Goal: Task Accomplishment & Management: Complete application form

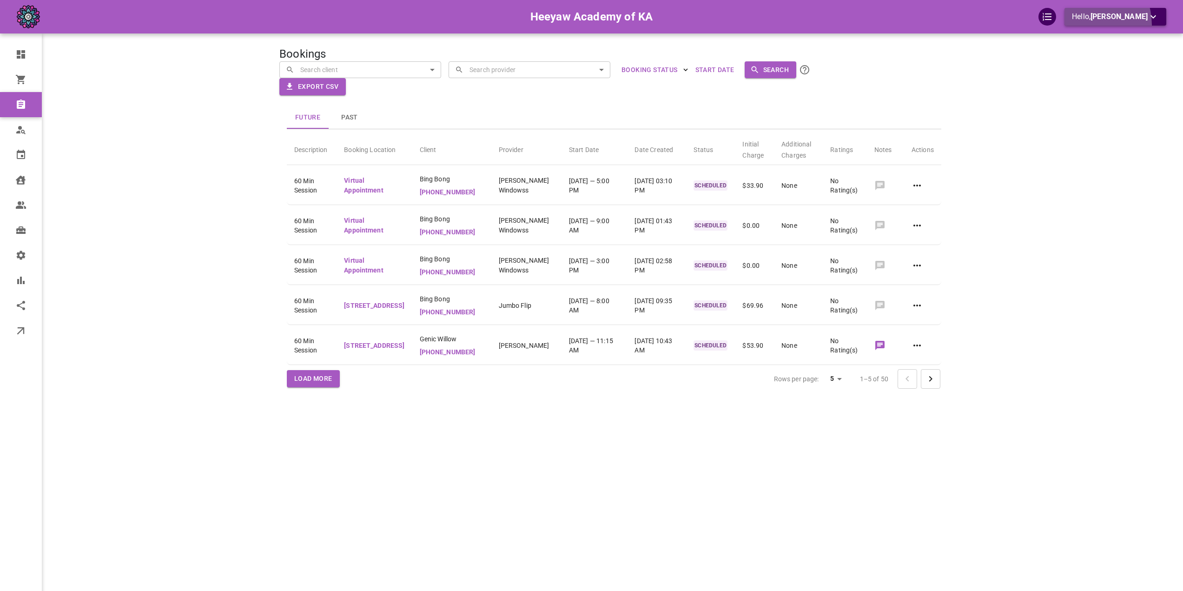
click at [1097, 25] on button "Hello, [PERSON_NAME]" at bounding box center [1115, 17] width 102 height 18
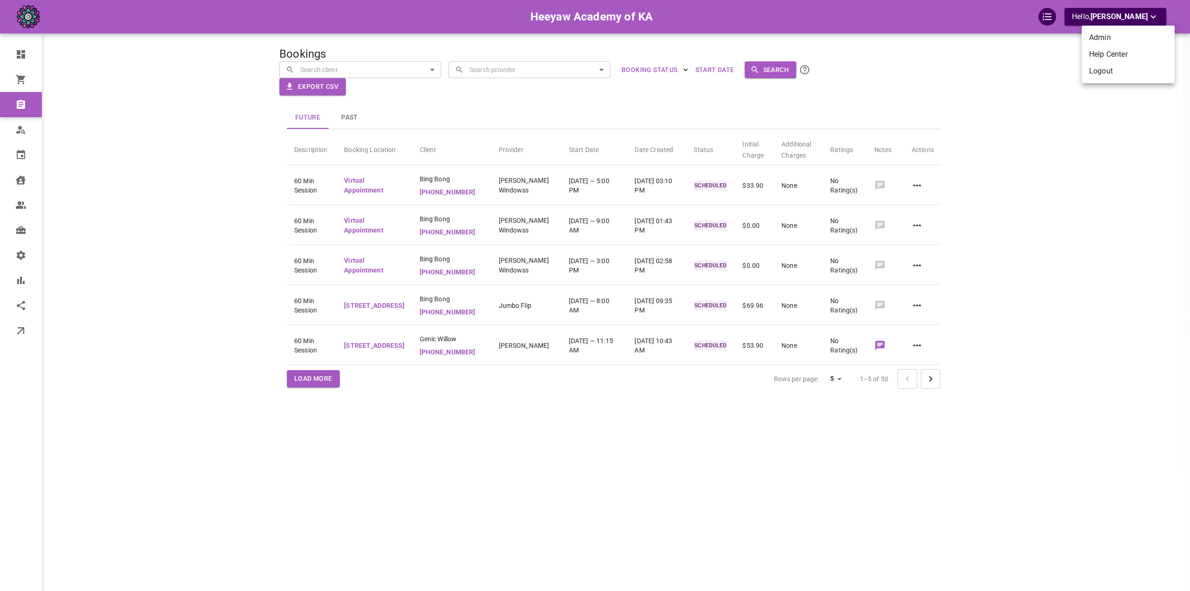
click at [1099, 74] on li "Logout" at bounding box center [1127, 71] width 93 height 17
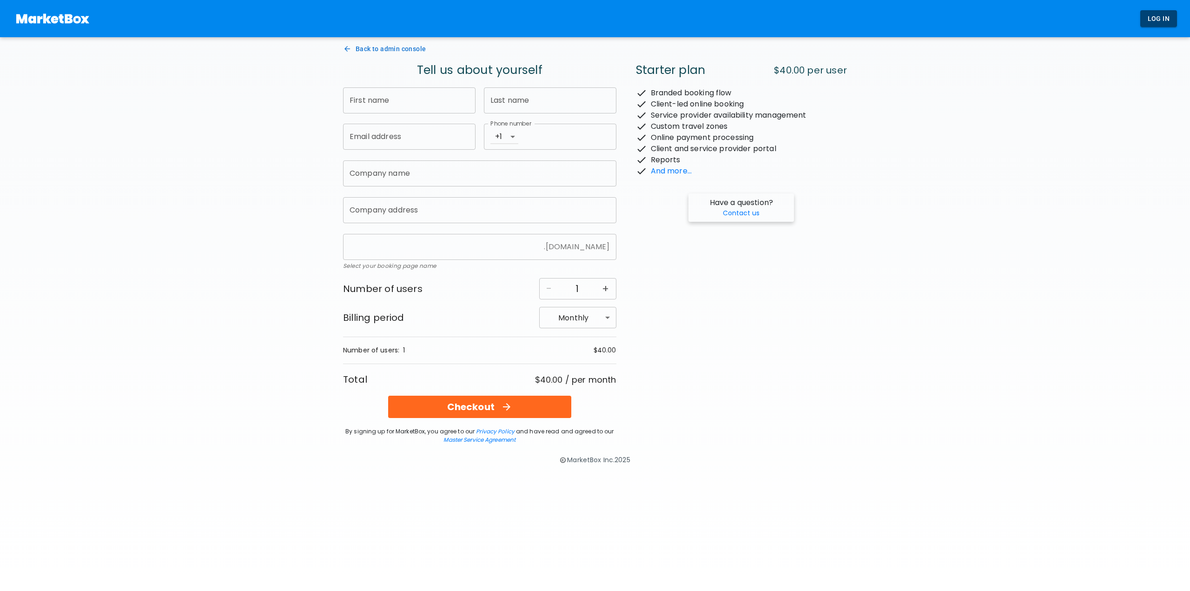
click at [367, 103] on input "First name" at bounding box center [409, 100] width 132 height 26
click at [269, 184] on div "Back to admin console Tell us about yourself First name First name ​ Last name …" at bounding box center [595, 246] width 678 height 403
click at [438, 103] on input "First name" at bounding box center [409, 100] width 132 height 26
type input "o"
type input "Omar"
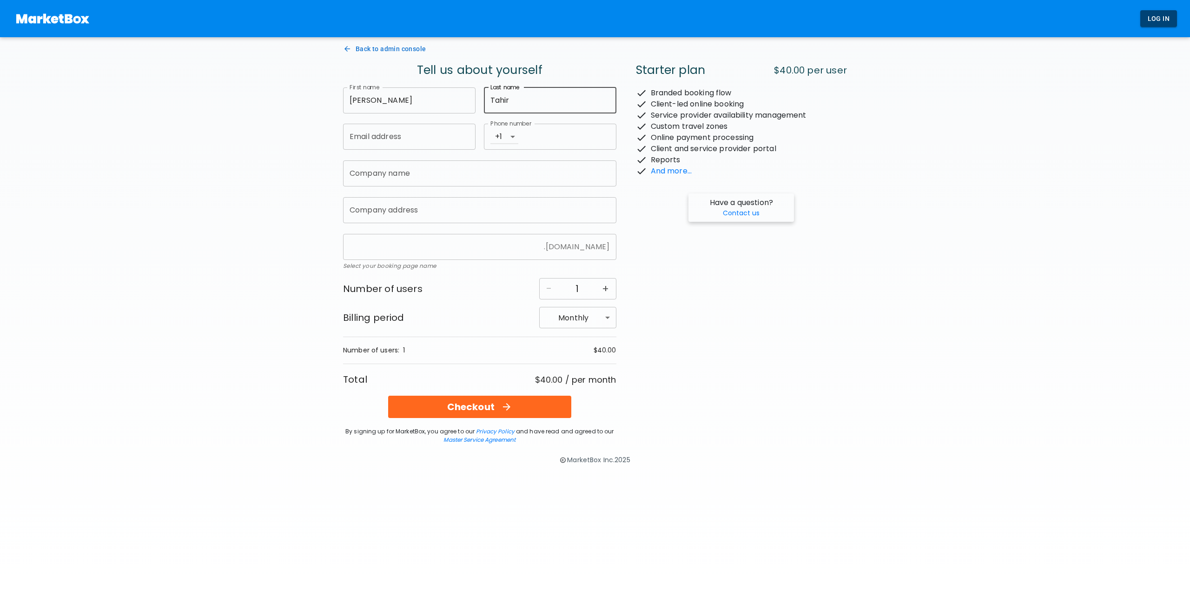
type input "Tahir"
type input "omar+fttest0930@gomarketbox.com"
type input "4168360759"
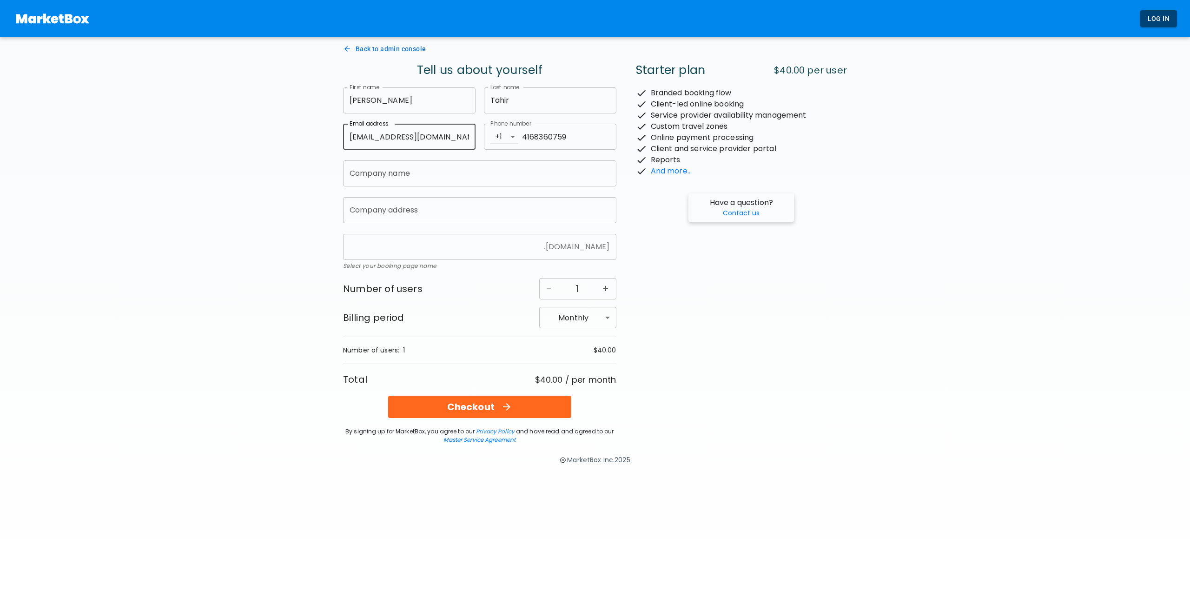
drag, startPoint x: 375, startPoint y: 137, endPoint x: 412, endPoint y: 138, distance: 37.7
click at [412, 138] on input "[EMAIL_ADDRESS][DOMAIN_NAME]" at bounding box center [409, 137] width 132 height 26
click at [410, 175] on input "Company name" at bounding box center [479, 173] width 273 height 26
paste input "fttest0930"
type input "fttest0930"
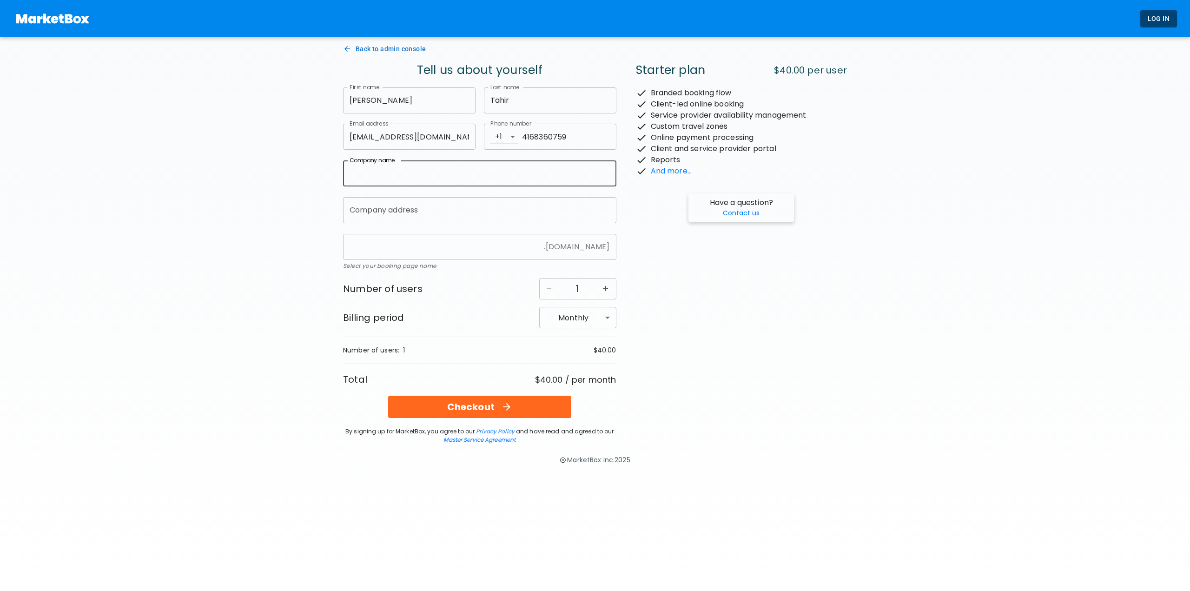
type input "fttest0930"
click at [367, 207] on input "Company address Company address ​" at bounding box center [475, 210] width 256 height 18
paste input "fttest0930"
type input "fttest0930"
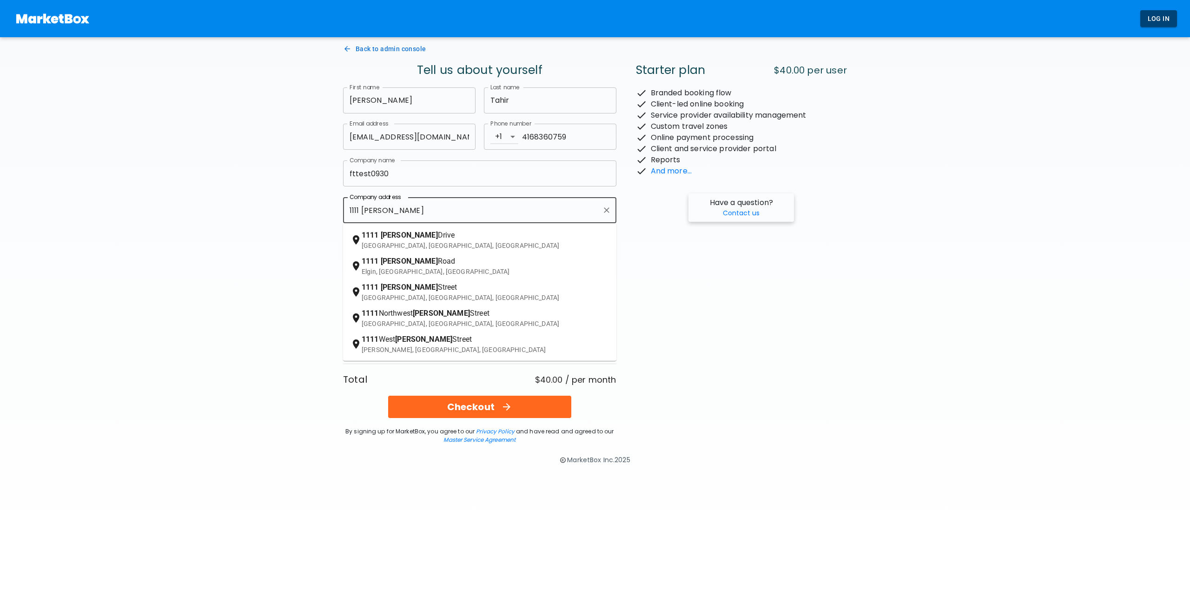
click at [415, 229] on li "1111 Davis Drive Newmarket, ON, Canada" at bounding box center [479, 240] width 273 height 26
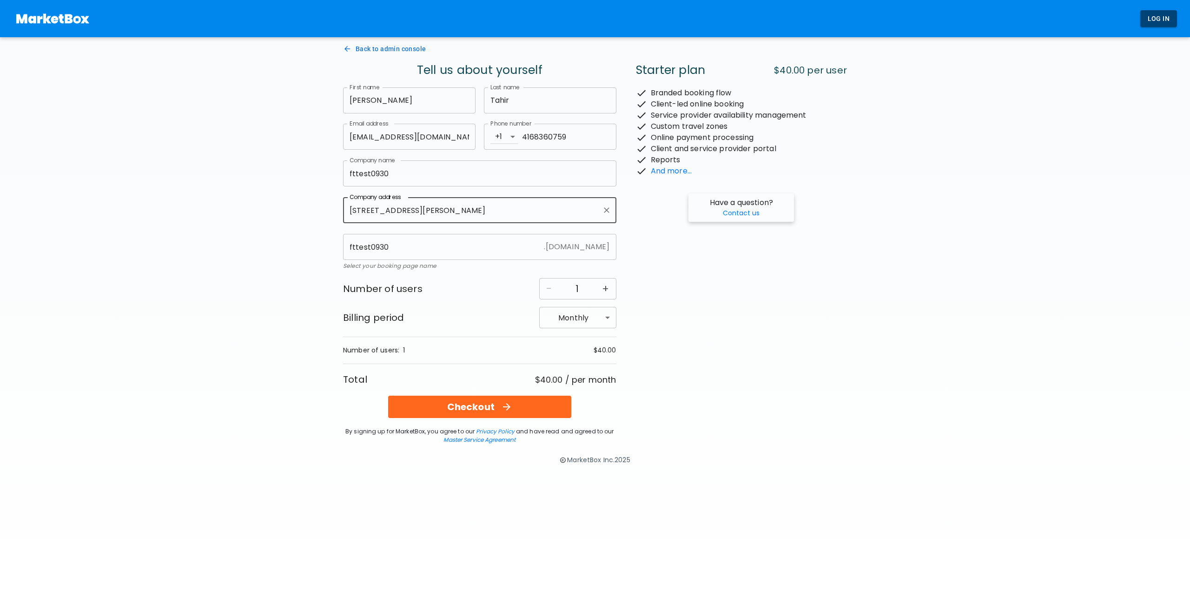
type input "1111 Davis Drive, Newmarket, ON, Canada"
click at [302, 246] on div "Back to admin console Tell us about yourself First name Omar First name ​ Last …" at bounding box center [595, 246] width 678 height 403
click at [552, 406] on div "Checkout" at bounding box center [480, 407] width 176 height 14
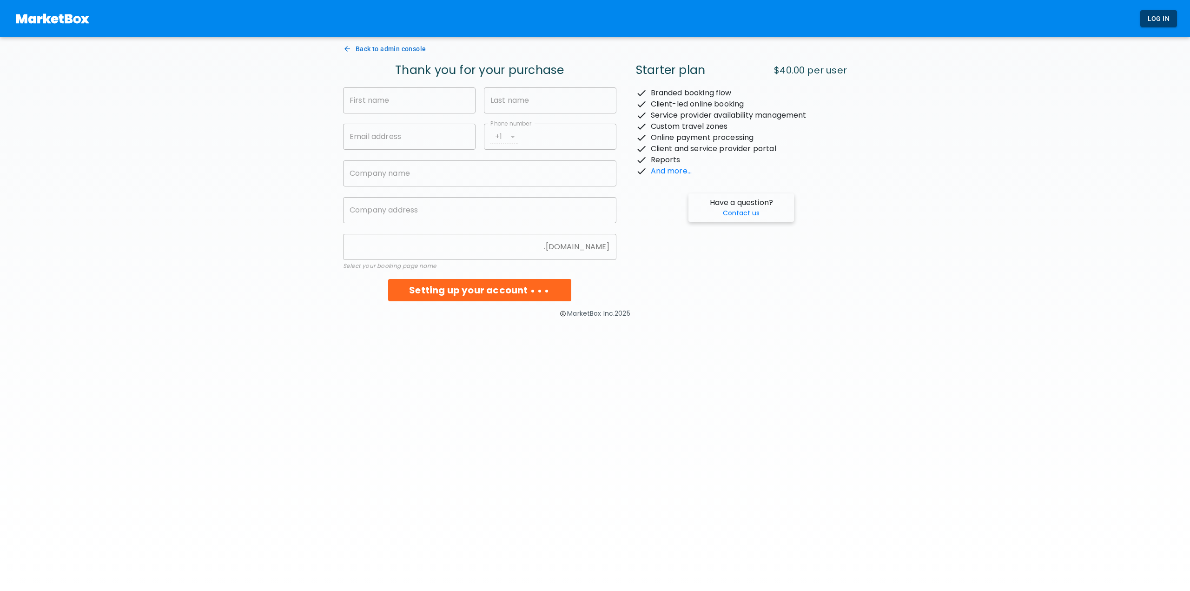
type input "Omar"
type input "Tahir"
type input "omar+fttest0930@gomarketbox.com"
type input "4168360759"
type input "fttest0930"
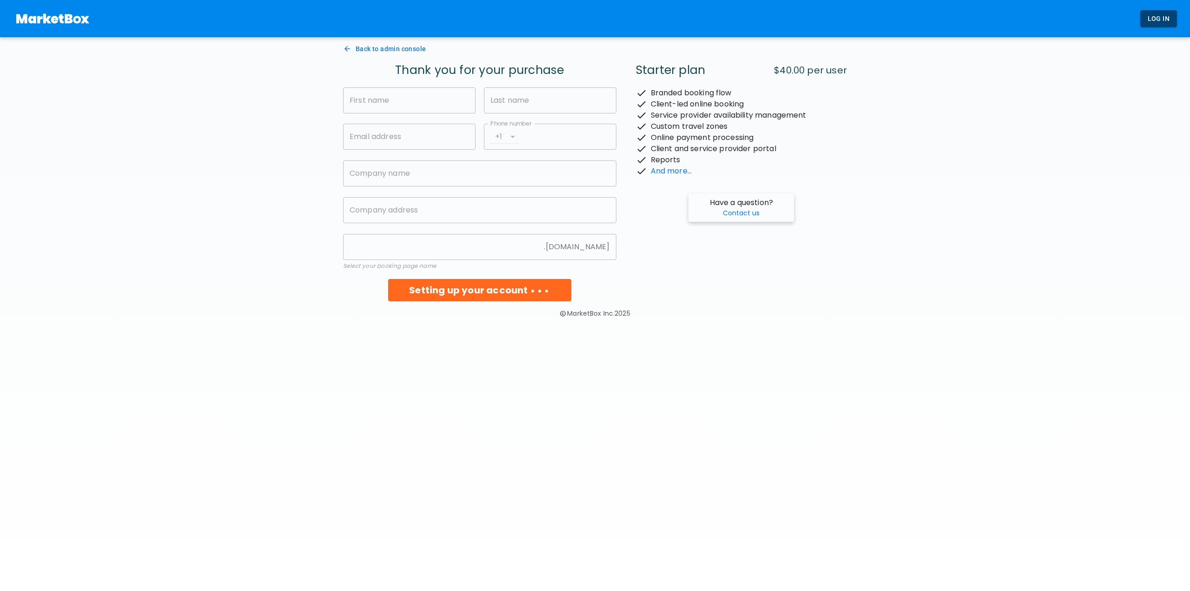
type input "1111 Davis Drive, Newmarket, ON, Canada"
type input "fttest0930"
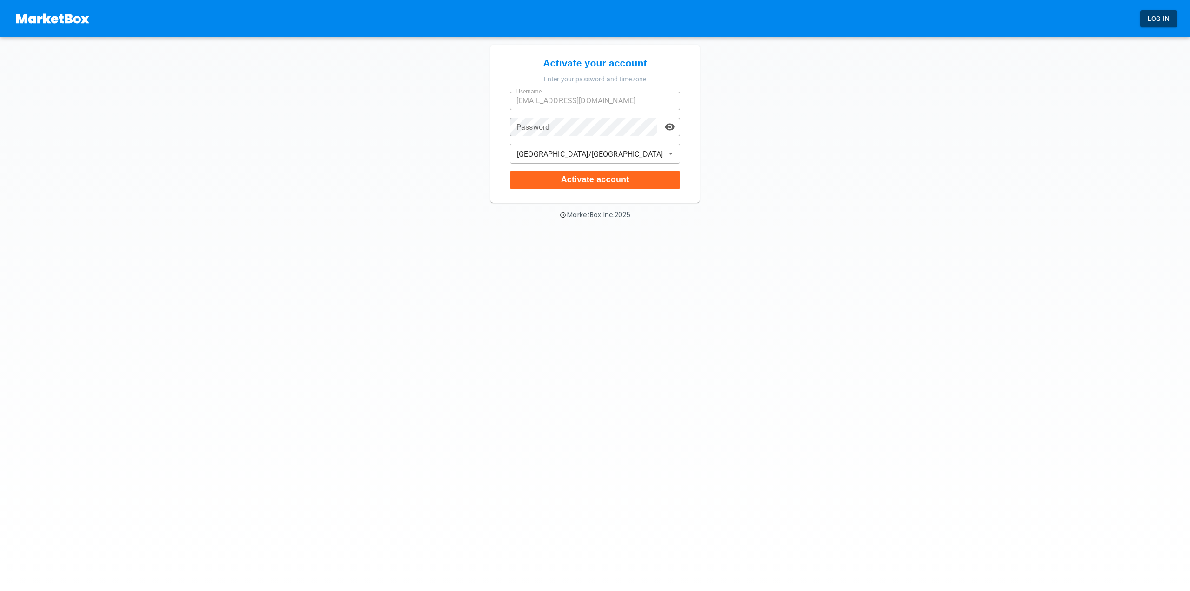
select select "America/[GEOGRAPHIC_DATA]"
click at [576, 173] on button "Activate account" at bounding box center [595, 180] width 170 height 18
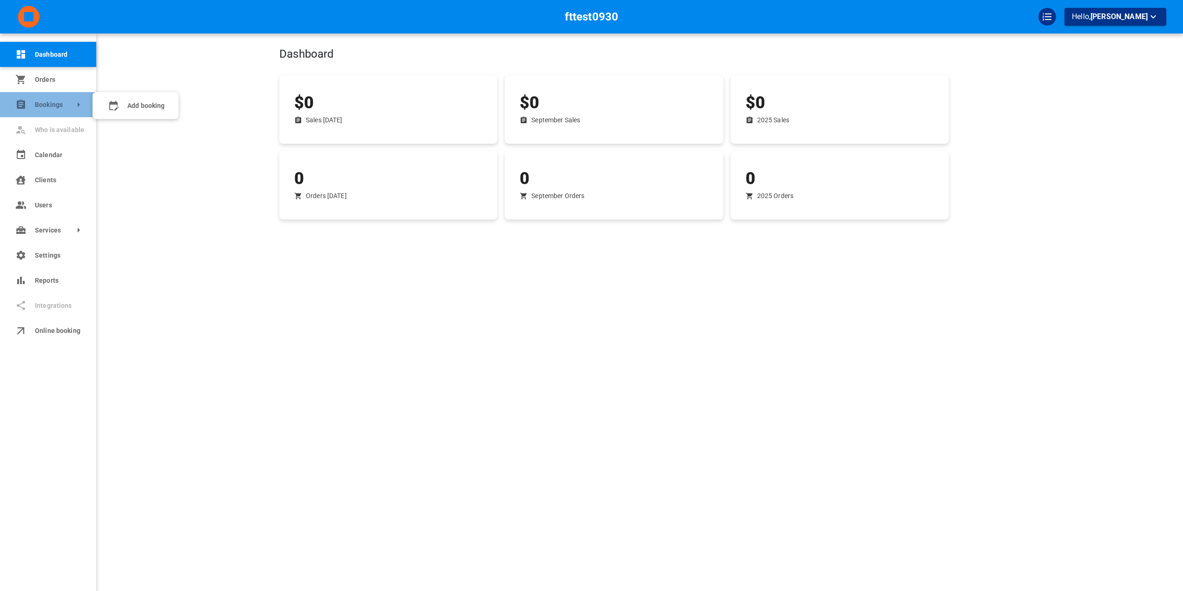
click at [51, 109] on link "Bookings" at bounding box center [48, 104] width 96 height 25
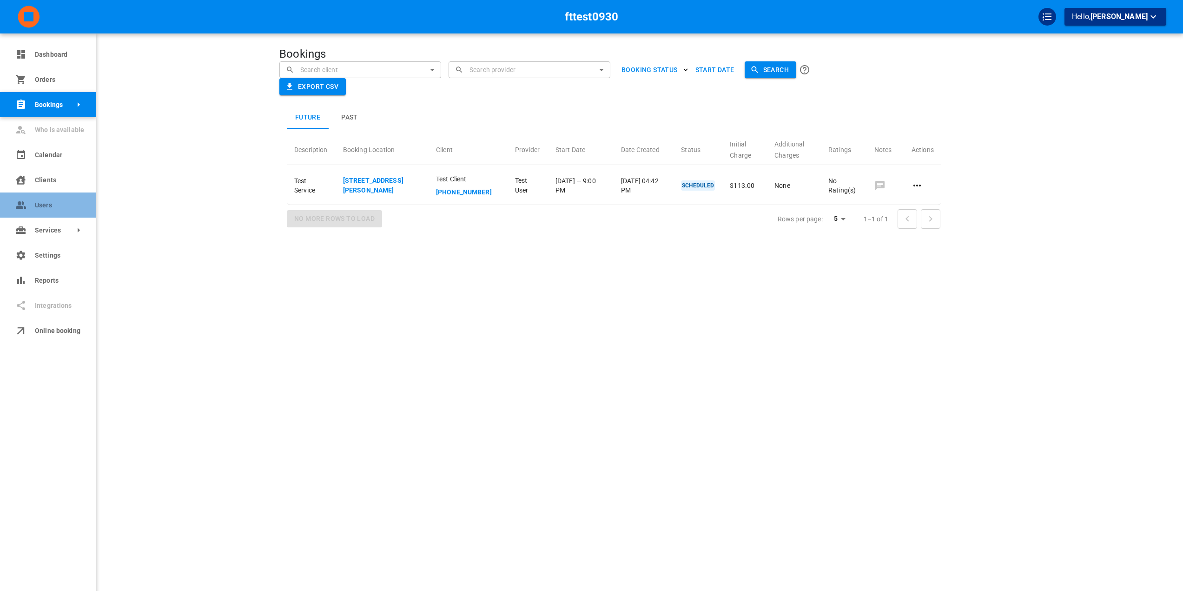
click at [18, 205] on icon at bounding box center [20, 204] width 11 height 11
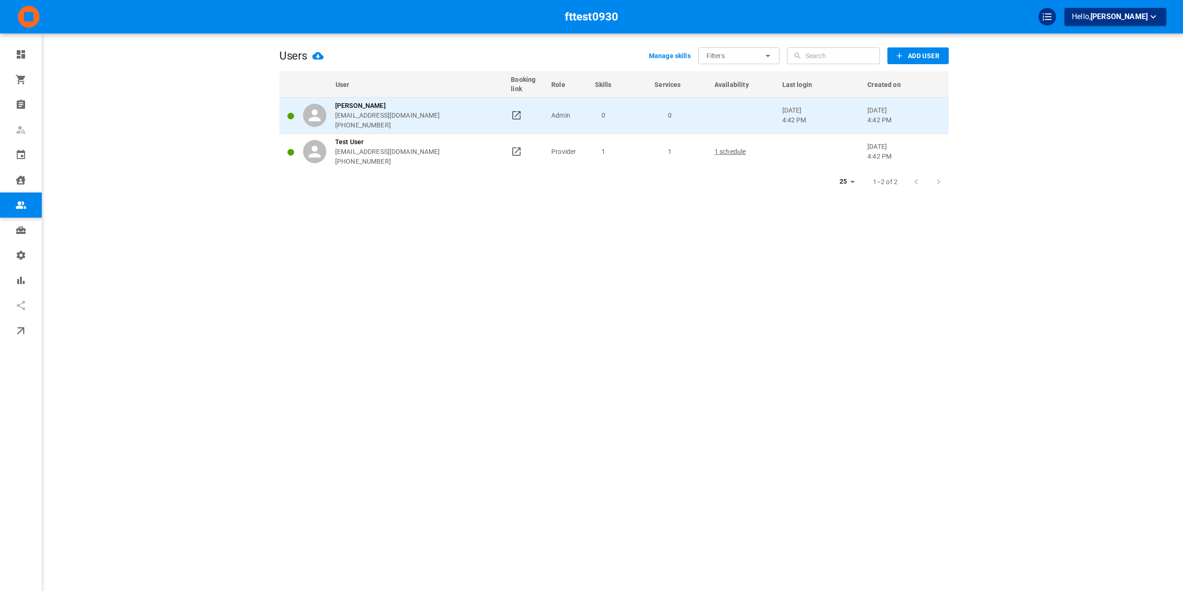
click at [699, 123] on td "0" at bounding box center [680, 115] width 60 height 36
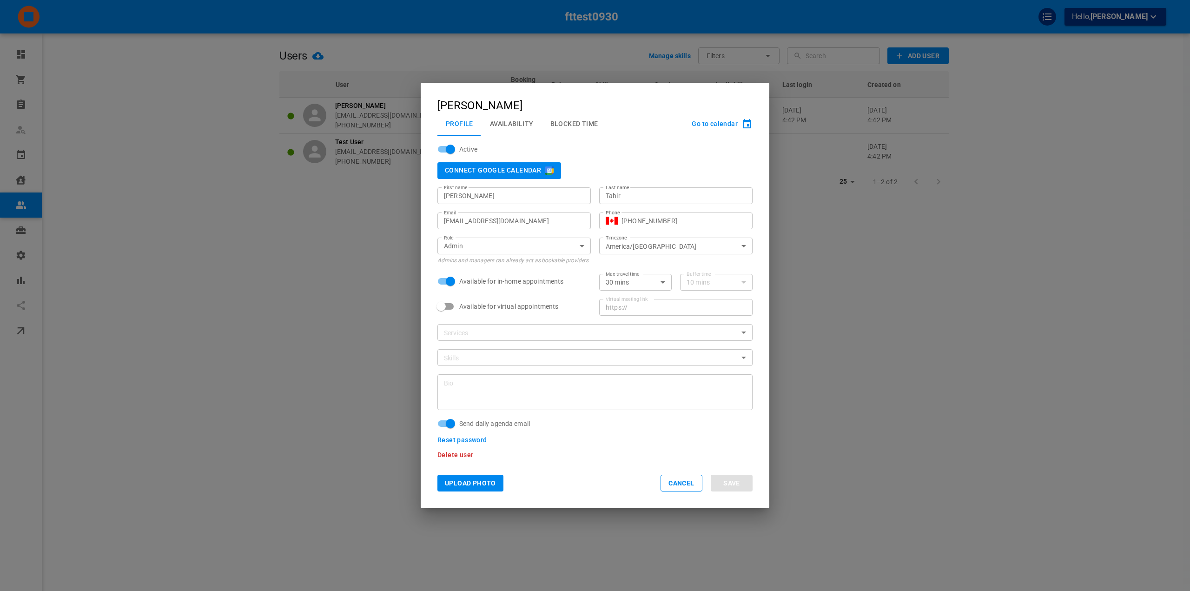
click at [532, 125] on button "Availability" at bounding box center [511, 124] width 60 height 24
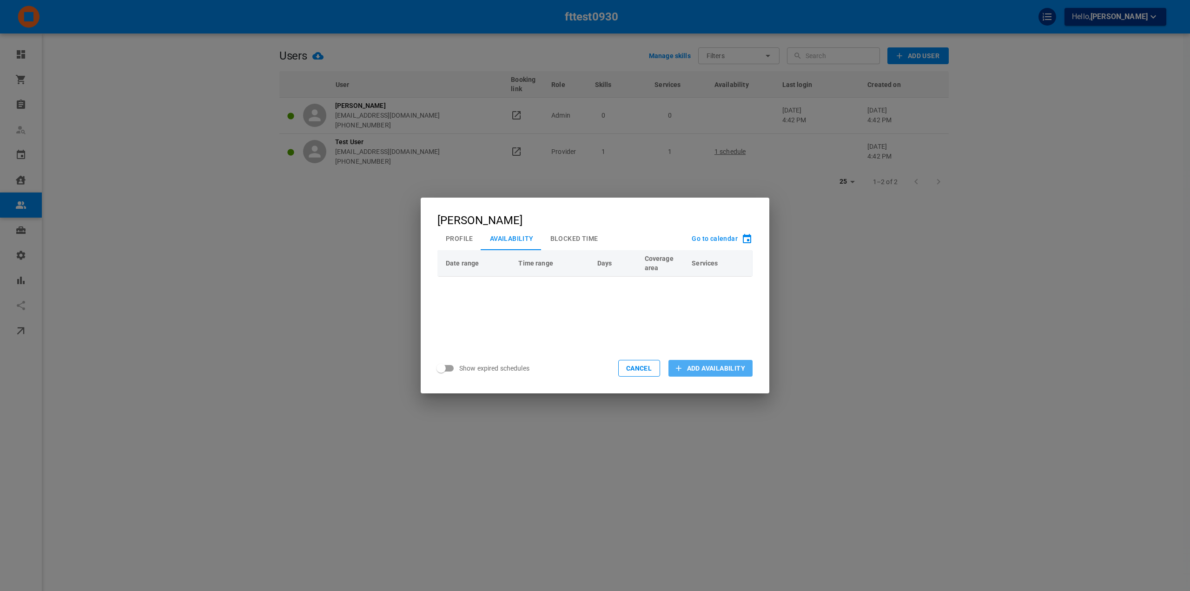
click at [681, 360] on button "Add Availability" at bounding box center [710, 368] width 84 height 17
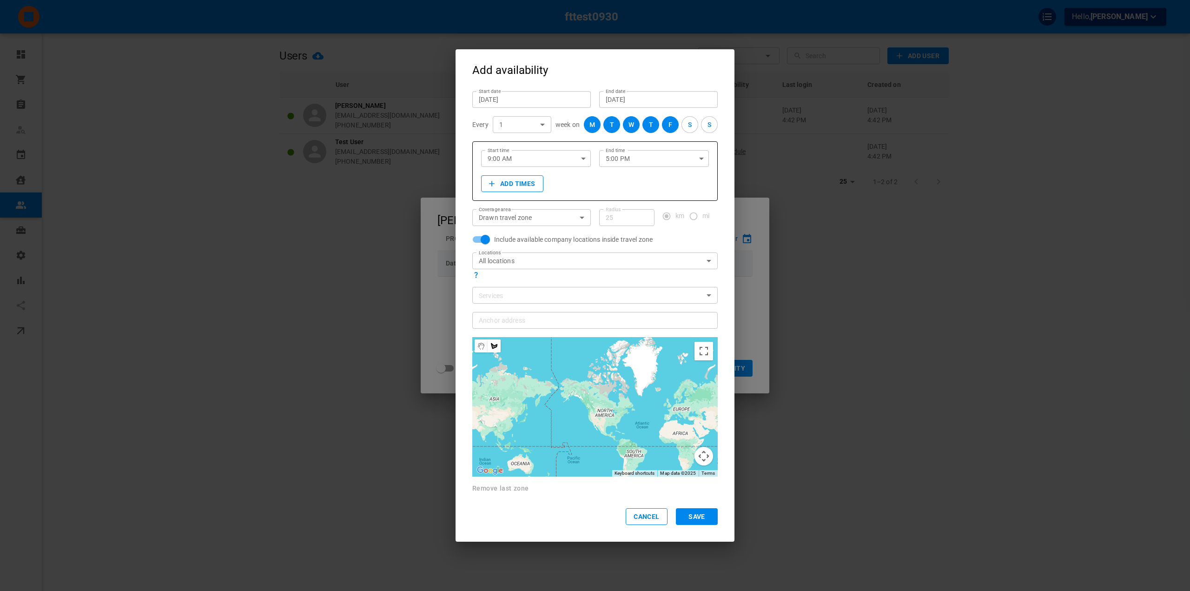
click at [611, 97] on input "Sep 30, 2035" at bounding box center [657, 99] width 105 height 9
click at [612, 122] on div "September 2035" at bounding box center [601, 118] width 22 height 11
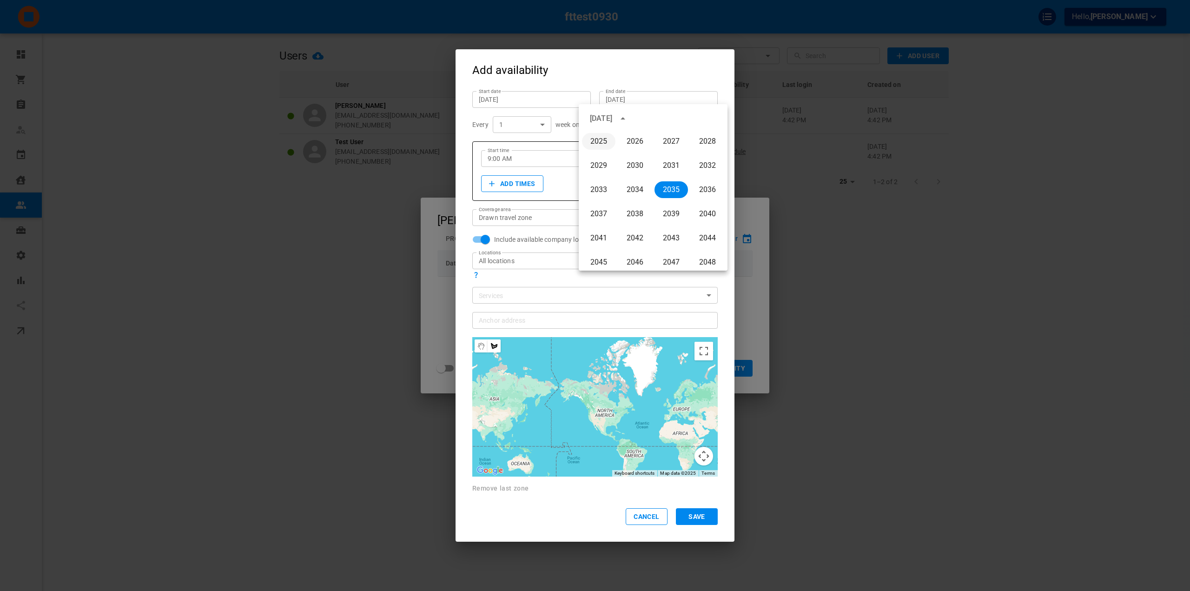
click at [603, 142] on button "2025" at bounding box center [598, 141] width 33 height 17
click at [705, 124] on div at bounding box center [701, 119] width 11 height 16
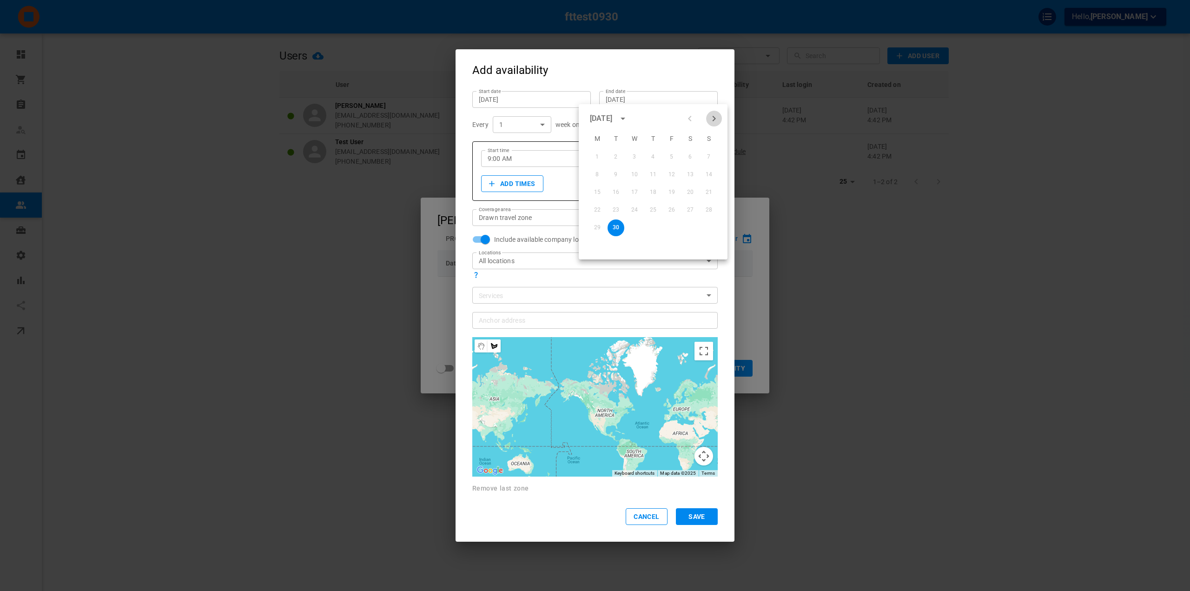
click at [708, 121] on button "Next month" at bounding box center [714, 119] width 16 height 16
click at [672, 178] on button "10" at bounding box center [671, 174] width 17 height 17
type input "Oct 10, 2025"
click at [711, 152] on div "Start date Sep 30, 2025 Start date End date Oct 10, 2025 End date Every 1 1 ​ w…" at bounding box center [594, 287] width 279 height 408
click at [537, 289] on div "​ Services" at bounding box center [594, 295] width 245 height 17
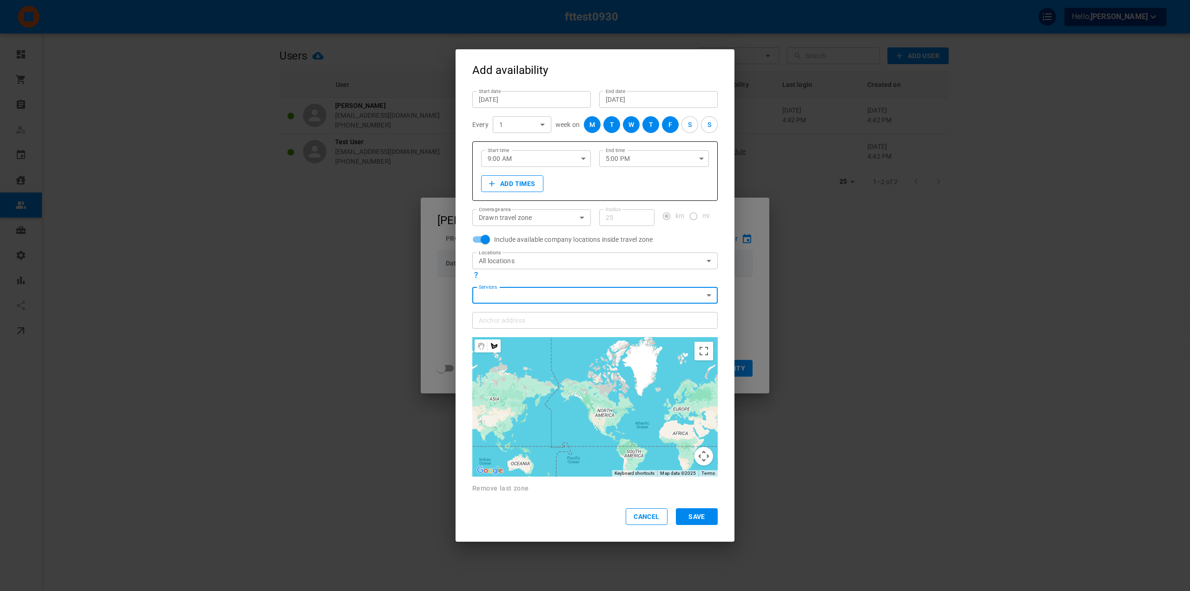
click at [534, 292] on body "fttest0930 Hello, Omar Tahir Dashboard Orders Bookings Who is available Calenda…" at bounding box center [595, 324] width 1190 height 648
click at [535, 283] on div at bounding box center [595, 295] width 1190 height 591
click at [607, 301] on div "​ Services" at bounding box center [594, 295] width 245 height 17
click at [607, 298] on body "fttest0930 Hello, Omar Tahir Dashboard Orders Bookings Who is available Calenda…" at bounding box center [595, 324] width 1190 height 648
click at [607, 284] on div at bounding box center [595, 295] width 1190 height 591
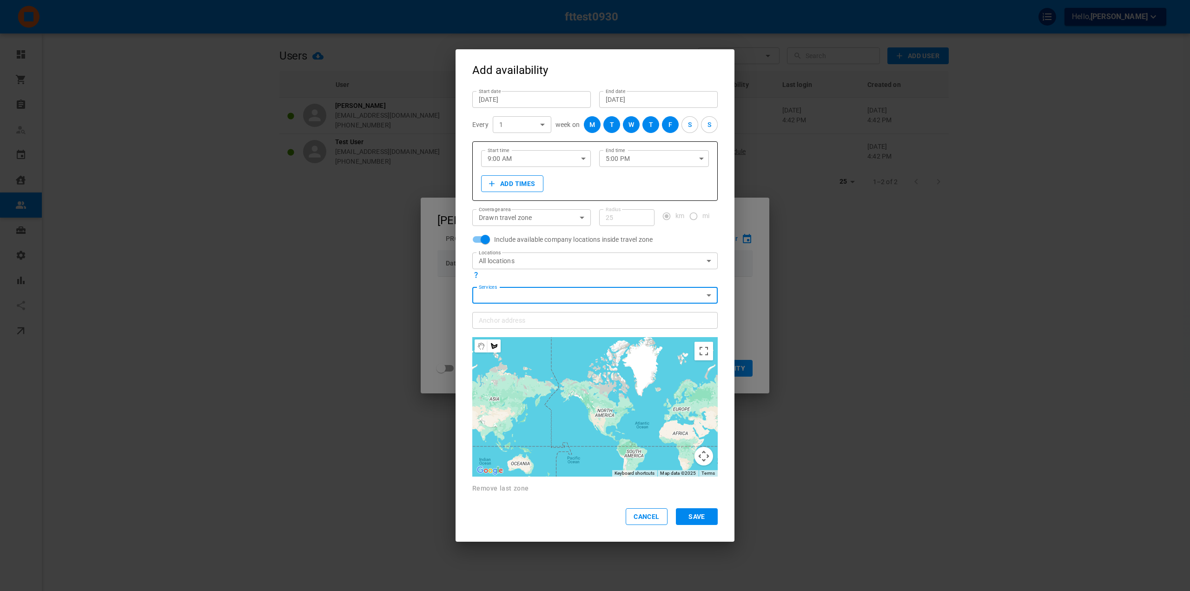
drag, startPoint x: 477, startPoint y: 271, endPoint x: 464, endPoint y: 277, distance: 13.7
click at [475, 272] on icon "You can be available at any of the above locations during your working hours – …" at bounding box center [475, 274] width 7 height 7
click at [442, 279] on div "Add availability Start date Sep 30, 2025 Start date End date Oct 10, 2025 End d…" at bounding box center [595, 295] width 1190 height 591
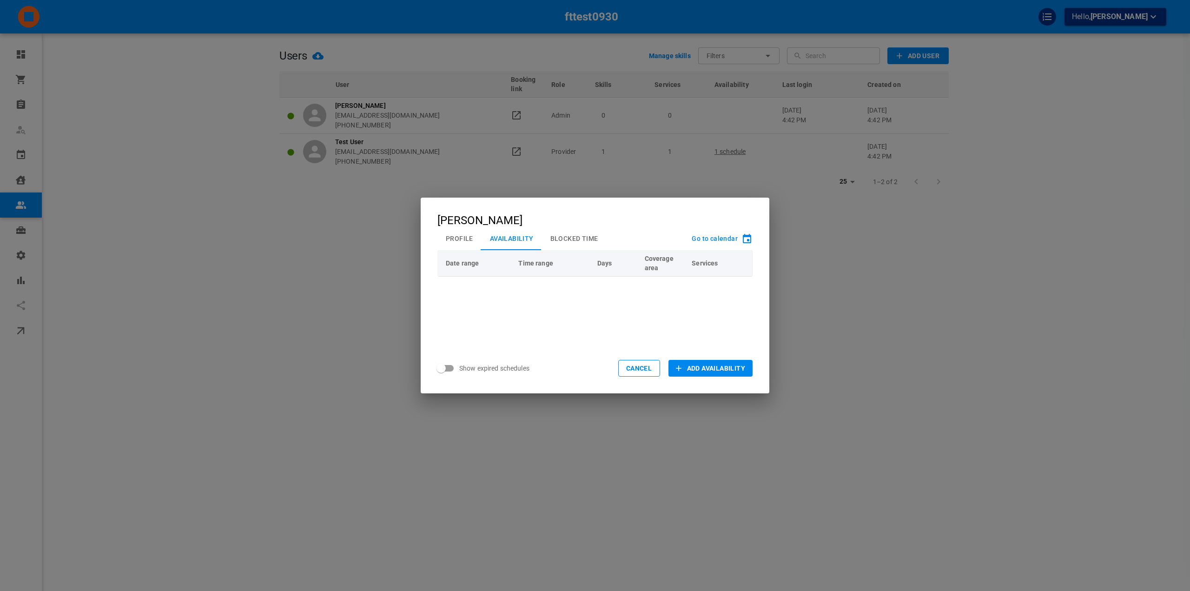
click at [456, 239] on button "Profile" at bounding box center [459, 238] width 44 height 24
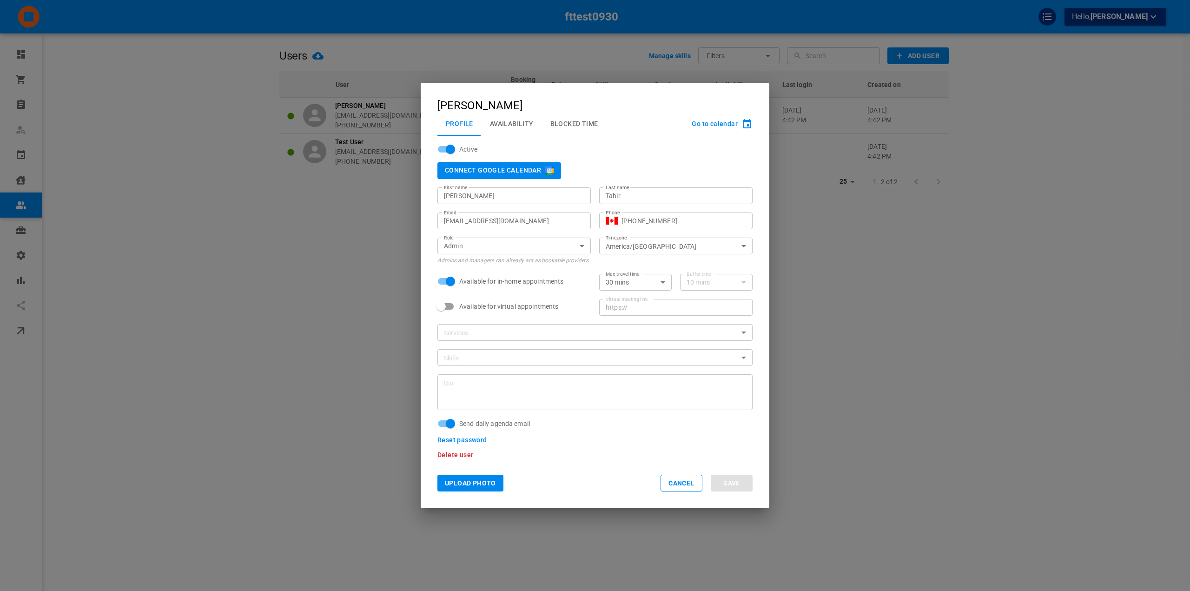
click at [539, 332] on body "fttest0930 Hello, Omar Tahir Dashboard Orders Bookings Who is available Calenda…" at bounding box center [595, 324] width 1190 height 648
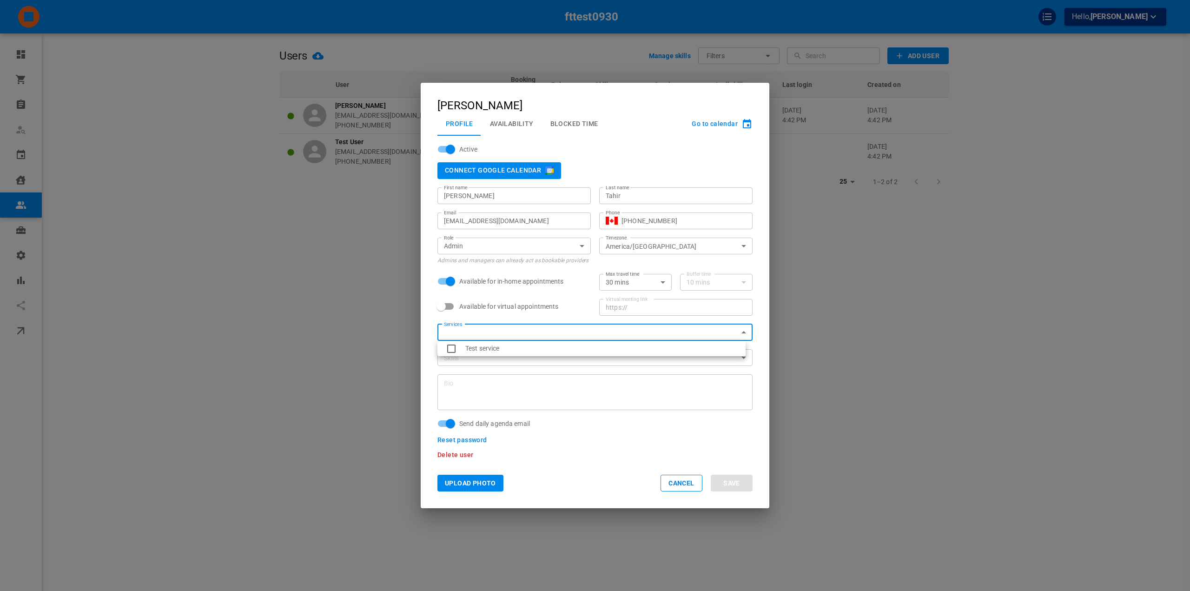
click at [532, 345] on li "Test service" at bounding box center [591, 348] width 308 height 15
type input "7e26d27c-1a21-4cf9-8c6f-b795d17f9766"
checkbox input "true"
click at [529, 360] on div at bounding box center [595, 295] width 1190 height 591
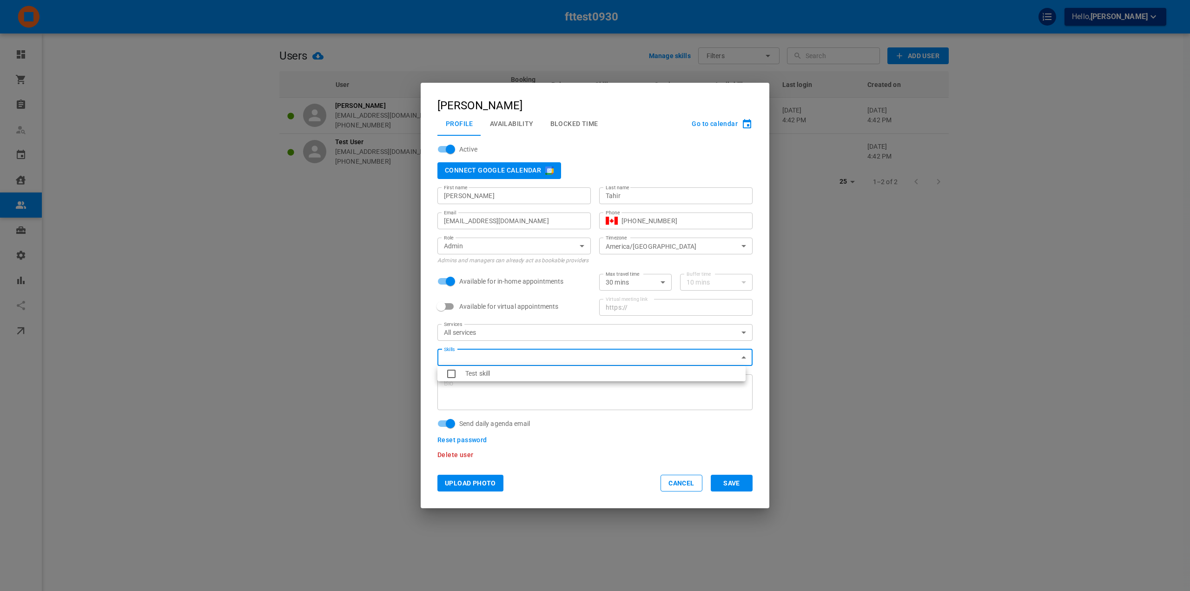
click at [529, 360] on body "fttest0930 Hello, Omar Tahir Dashboard Orders Bookings Who is available Calenda…" at bounding box center [595, 324] width 1190 height 648
click at [526, 373] on li "Test skill" at bounding box center [591, 373] width 308 height 15
type input "72a233f4-97dd-4730-9639-b7a7a2600fed"
checkbox input "true"
click at [559, 410] on div at bounding box center [595, 295] width 1190 height 591
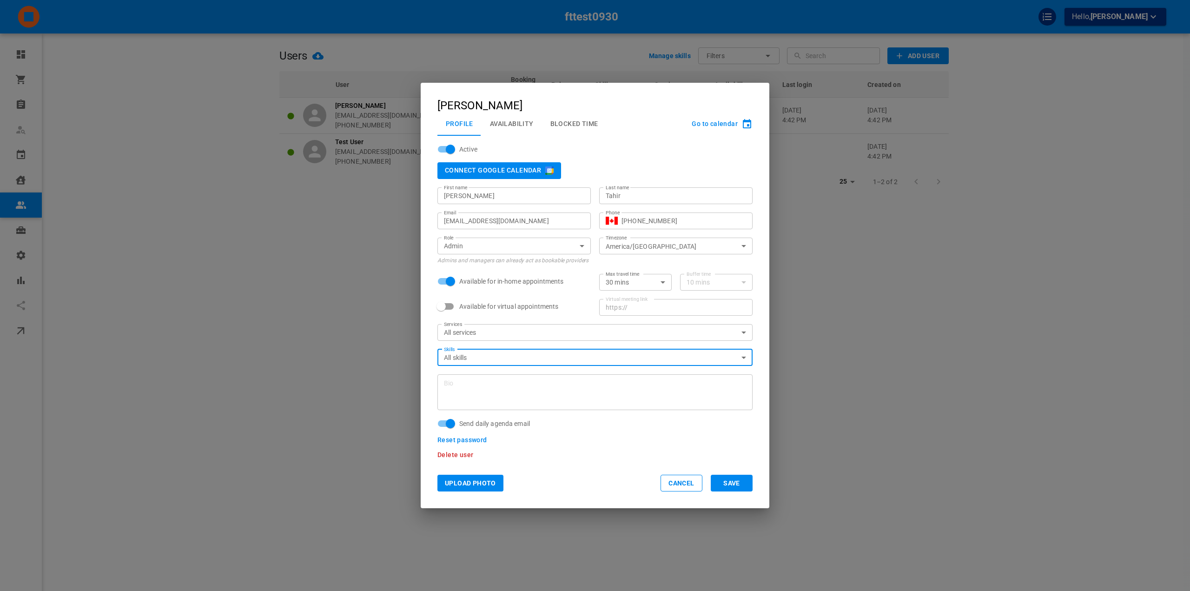
drag, startPoint x: 710, startPoint y: 474, endPoint x: 719, endPoint y: 479, distance: 10.0
click at [714, 476] on div "Cancel Save" at bounding box center [706, 482] width 92 height 17
click at [737, 485] on button "Save" at bounding box center [732, 482] width 42 height 17
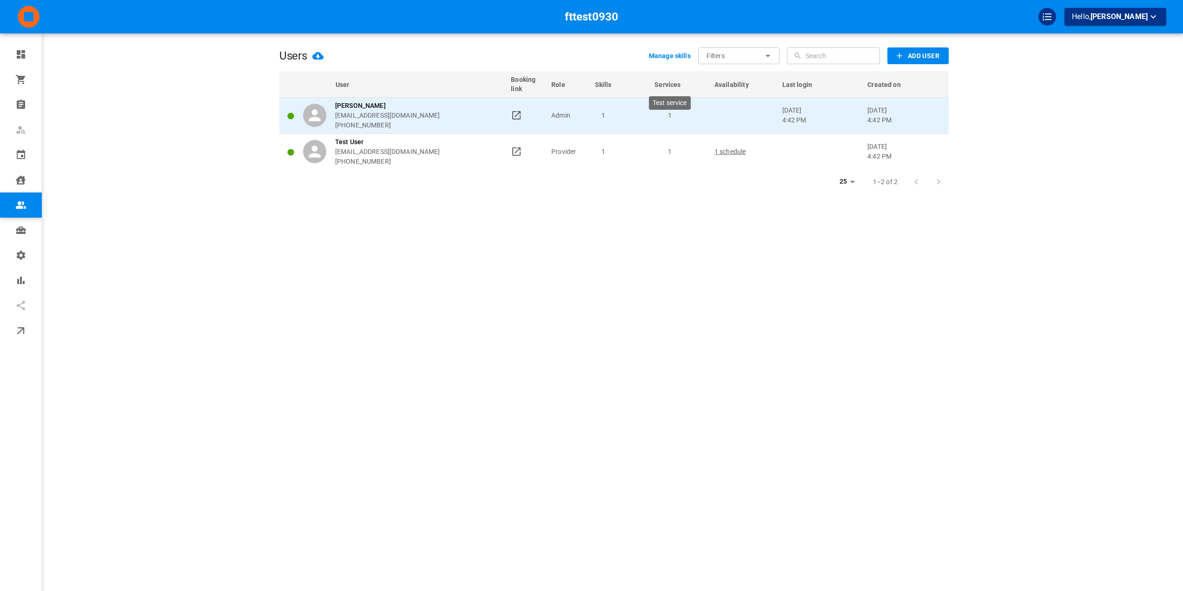
click at [654, 119] on p "1" at bounding box center [670, 116] width 52 height 10
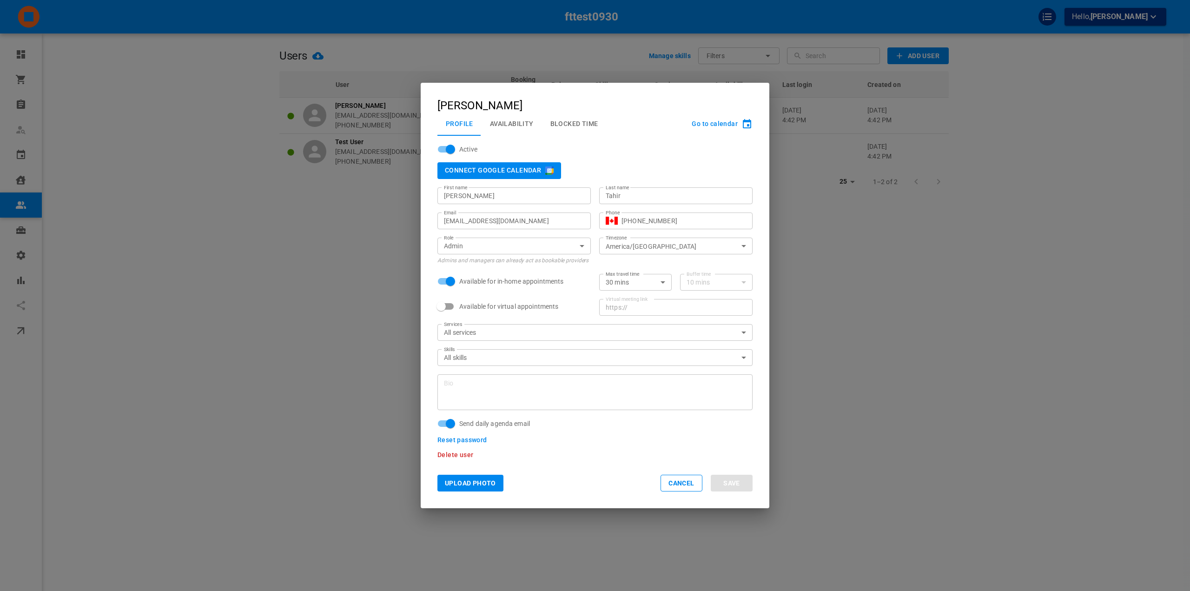
click at [511, 347] on div "Skills All skills 72a233f4-97dd-4730-9639-b7a7a2600fed Skills" at bounding box center [590, 353] width 323 height 25
click at [508, 122] on button "Availability" at bounding box center [511, 124] width 60 height 24
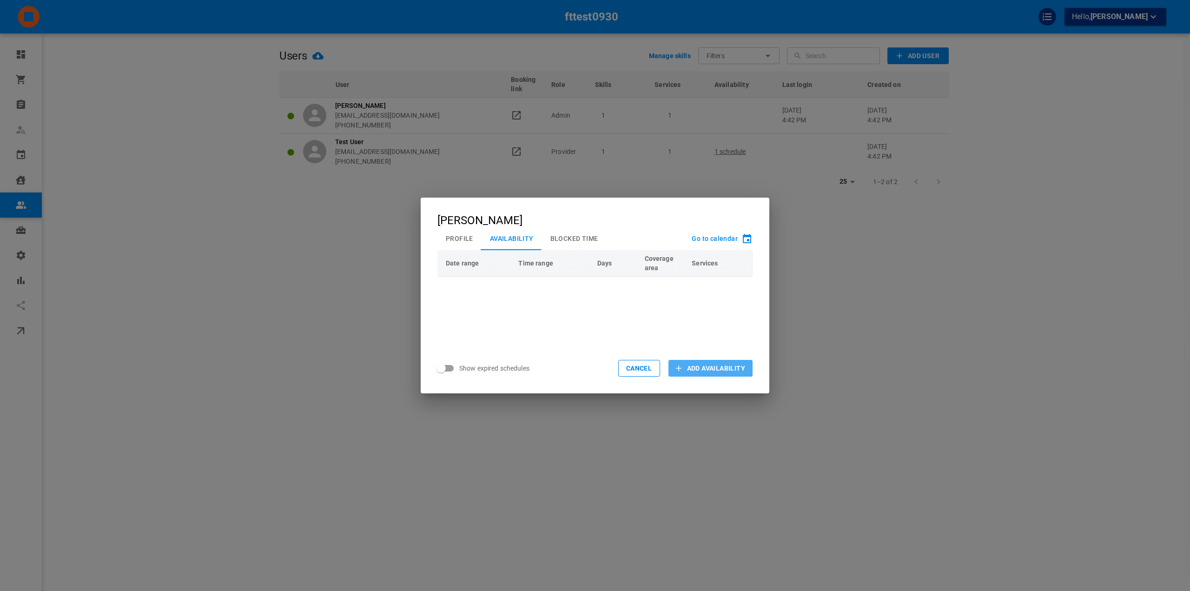
click at [689, 368] on span "Add Availability" at bounding box center [716, 367] width 58 height 9
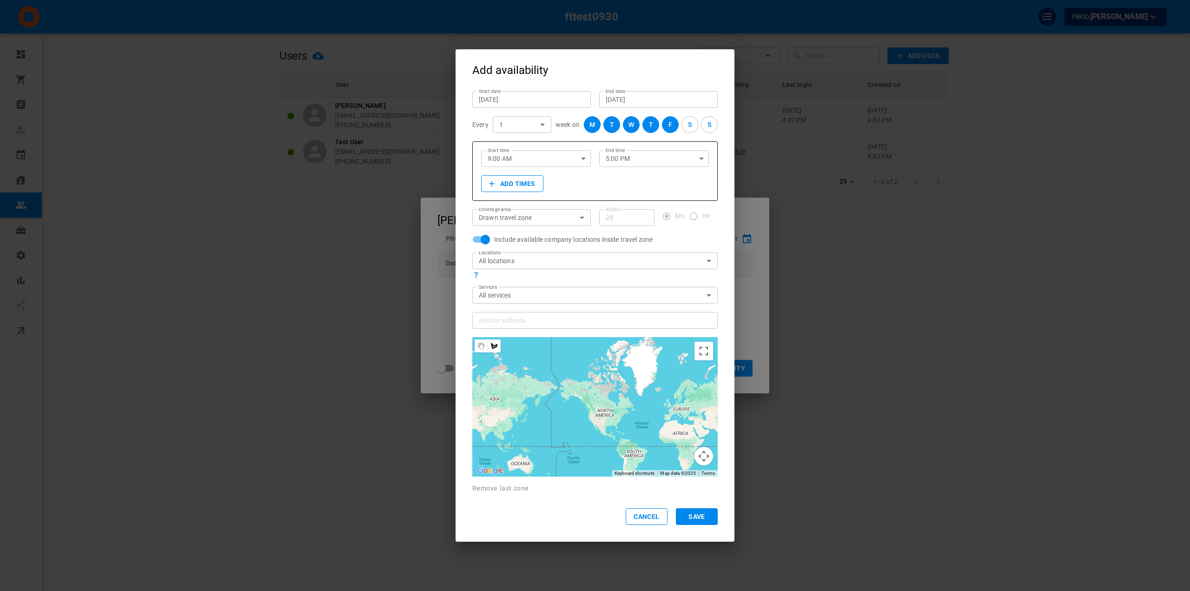
click at [533, 315] on input "Anchor address Anchor address" at bounding box center [589, 320] width 231 height 12
click at [526, 263] on body "fttest0930 Hello, Omar Tahir Dashboard Orders Bookings Who is available Calenda…" at bounding box center [595, 324] width 1190 height 648
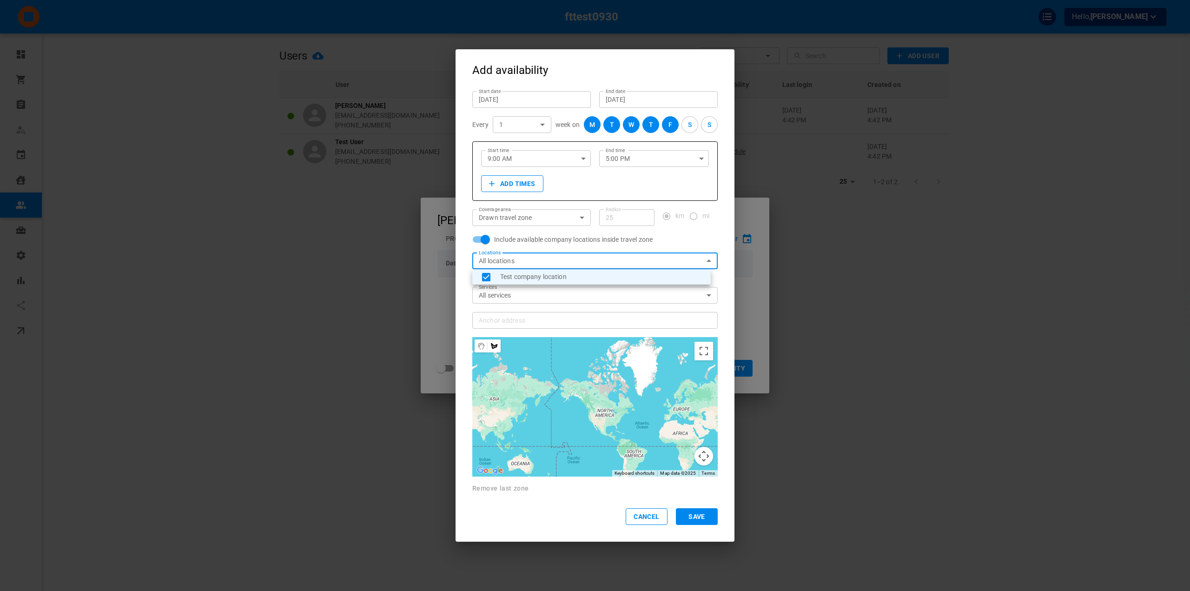
click at [526, 263] on div at bounding box center [595, 295] width 1190 height 591
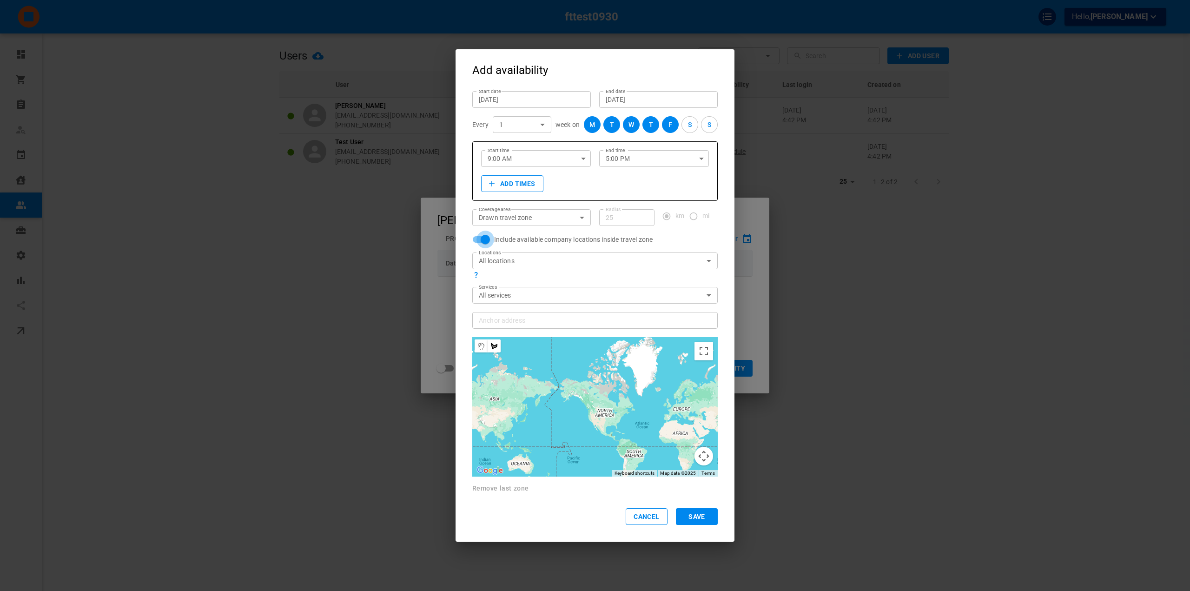
click at [489, 244] on input "Include available company locations inside travel zone" at bounding box center [485, 239] width 53 height 18
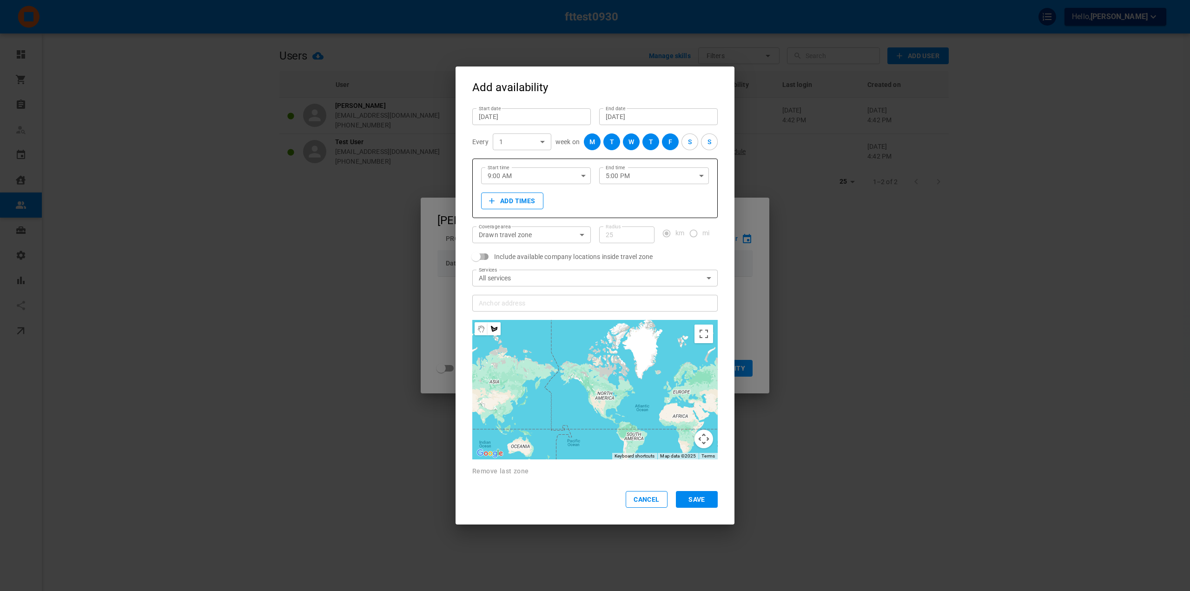
click at [493, 259] on input "Include available company locations inside travel zone" at bounding box center [475, 257] width 53 height 18
checkbox input "true"
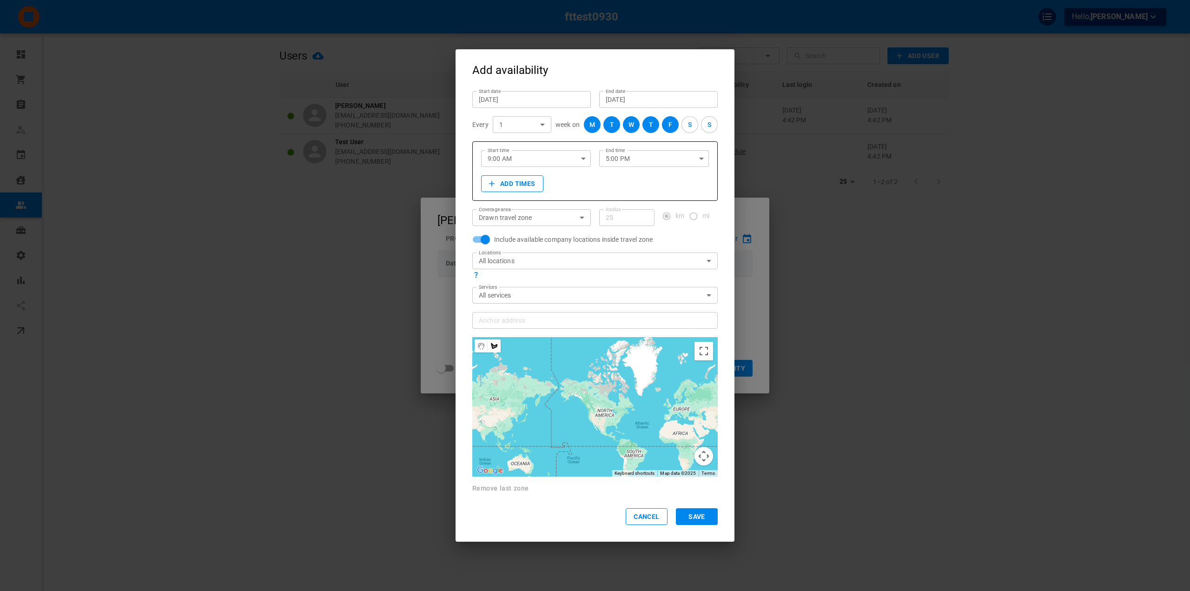
click at [560, 276] on div "Locations All locations 1fbdd058-4f69-494a-a37f-fe8ae9835be8 Locations" at bounding box center [594, 265] width 245 height 26
click at [703, 520] on button "Save" at bounding box center [697, 516] width 42 height 17
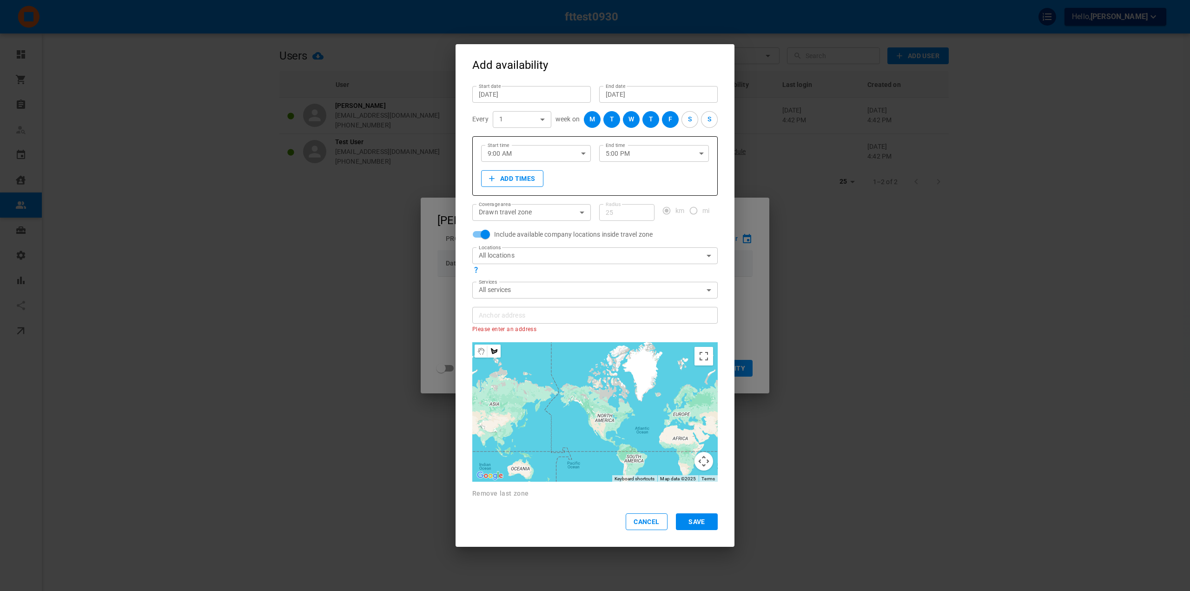
click at [549, 296] on div "All services 7e26d27c-1a21-4cf9-8c6f-b795d17f9766 Services" at bounding box center [594, 290] width 245 height 17
click at [542, 215] on body "fttest0930 Hello, Omar Tahir Dashboard Orders Bookings Who is available Calenda…" at bounding box center [595, 324] width 1190 height 648
click at [532, 258] on li "Company locations" at bounding box center [529, 258] width 115 height 15
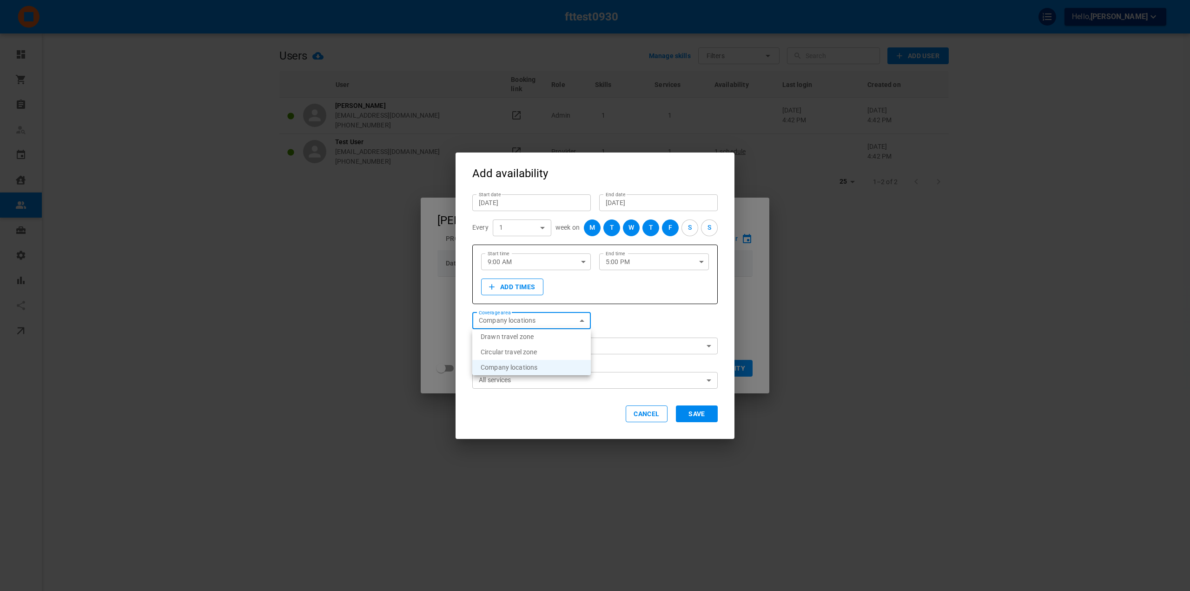
click at [563, 323] on body "fttest0930 Hello, Omar Tahir Dashboard Orders Bookings Who is available Calenda…" at bounding box center [595, 324] width 1190 height 648
click at [544, 339] on li "Drawn travel zone" at bounding box center [531, 336] width 118 height 15
type input "DRAW_TRAVEL_REGION"
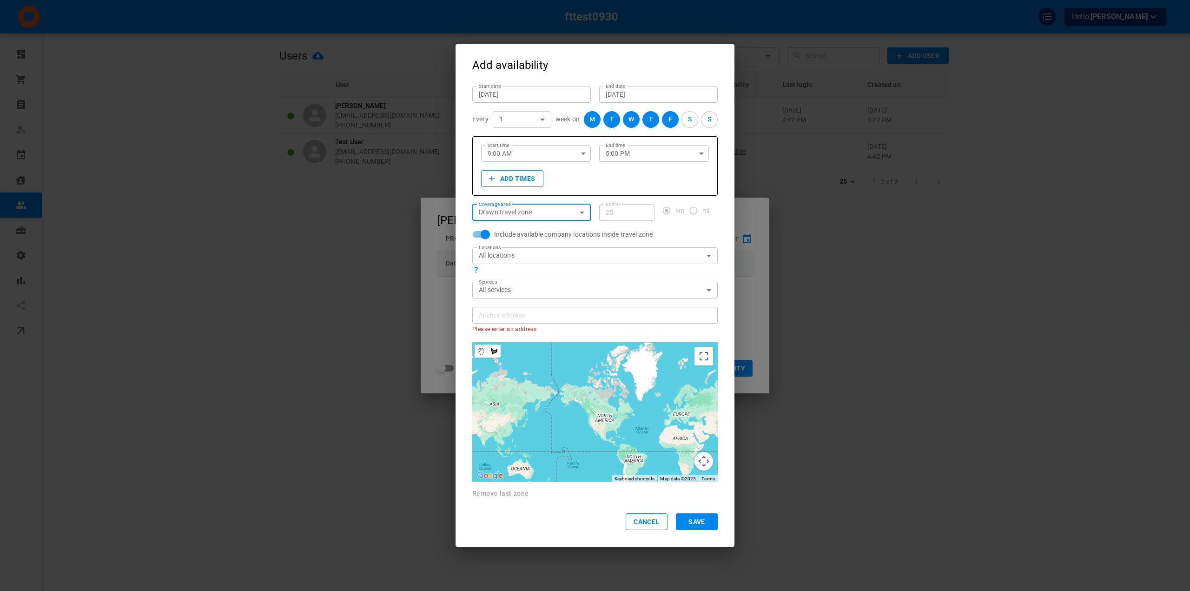
click at [563, 317] on input "Anchor address Anchor address" at bounding box center [589, 315] width 231 height 12
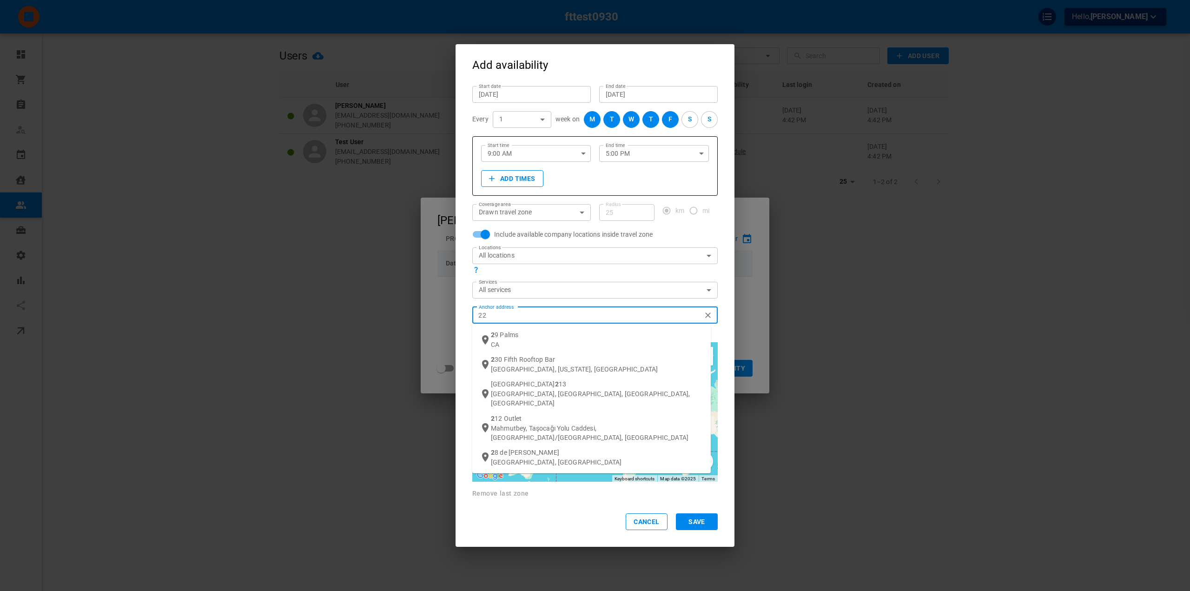
type input "222"
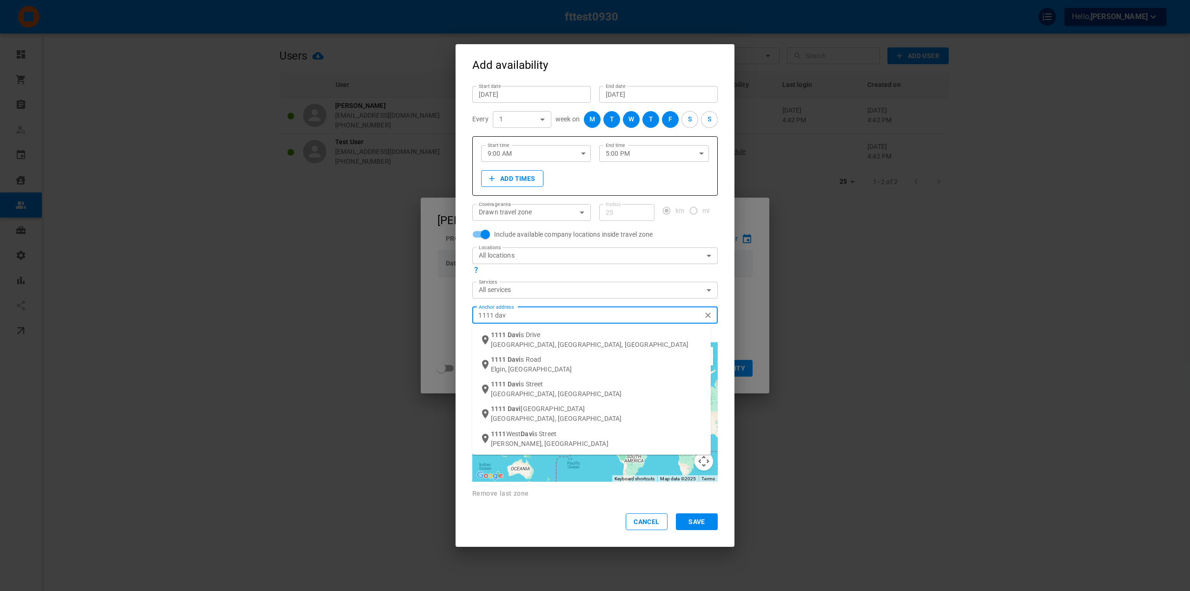
type input "1111 davi"
click at [560, 329] on ul "1111 Davi s Drive Newmarket, ON, Canada 1111 Davi s Road Elgin, IL 1111 Davi s …" at bounding box center [591, 388] width 238 height 131
click at [560, 329] on li "1111 Davi s Drive Newmarket, ON, Canada" at bounding box center [591, 339] width 238 height 25
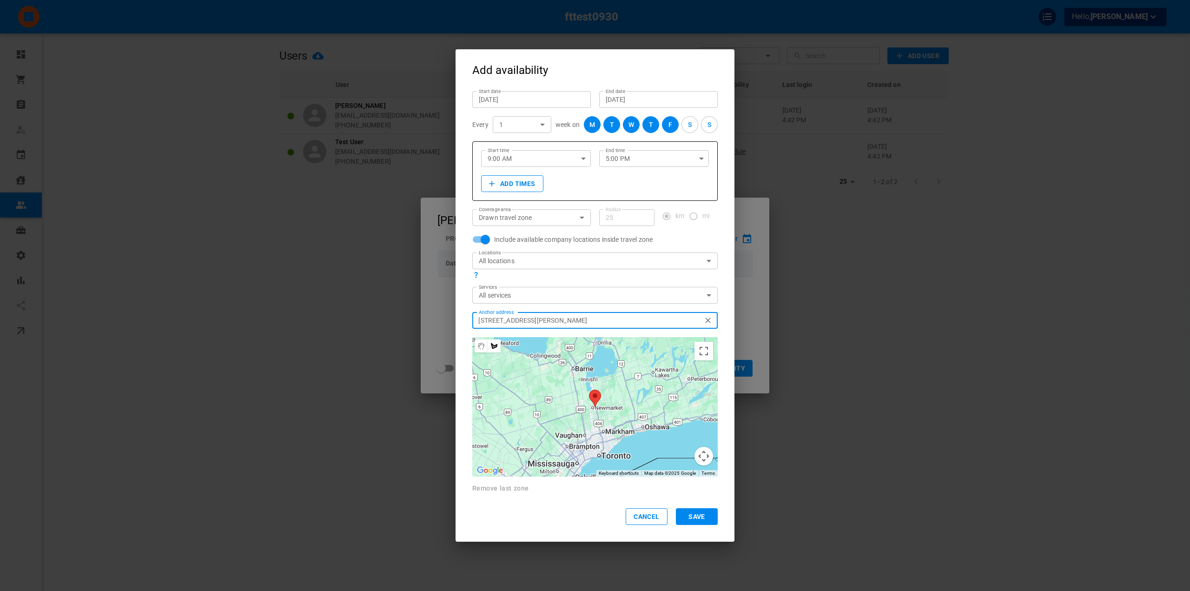
type input "1111 Davis Dr, Newmarket, ON L3Y 9E5, Canada"
click at [554, 375] on div at bounding box center [594, 406] width 238 height 139
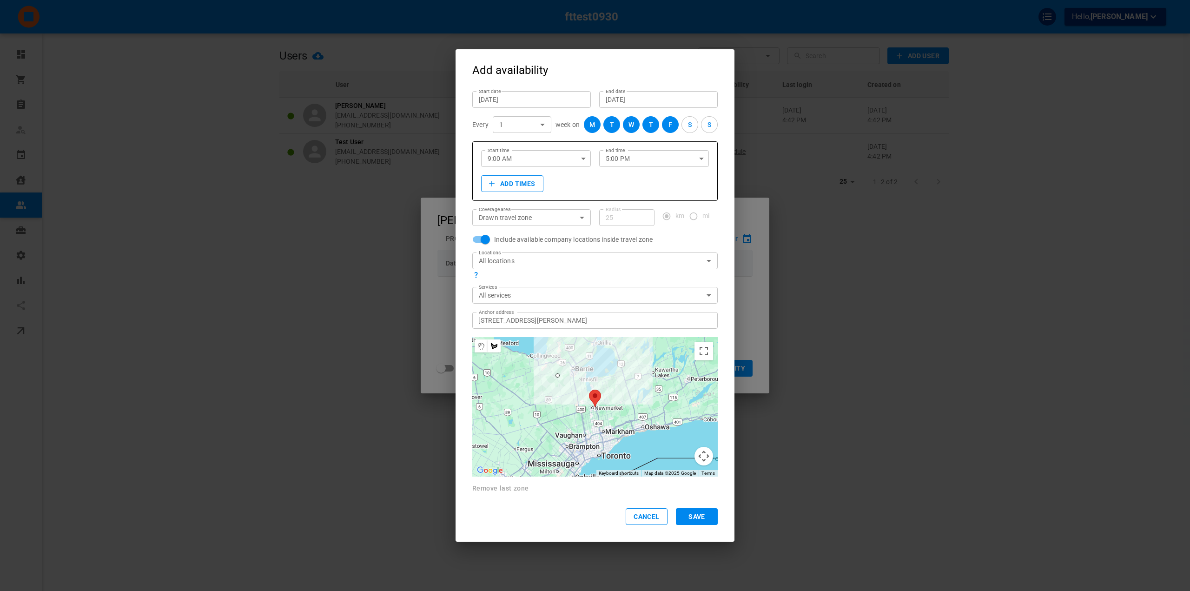
click at [636, 375] on div at bounding box center [594, 406] width 238 height 139
click at [633, 469] on div at bounding box center [594, 406] width 238 height 139
click at [566, 474] on div at bounding box center [594, 406] width 238 height 139
click at [548, 457] on div at bounding box center [594, 406] width 238 height 139
click at [552, 375] on div at bounding box center [594, 406] width 238 height 139
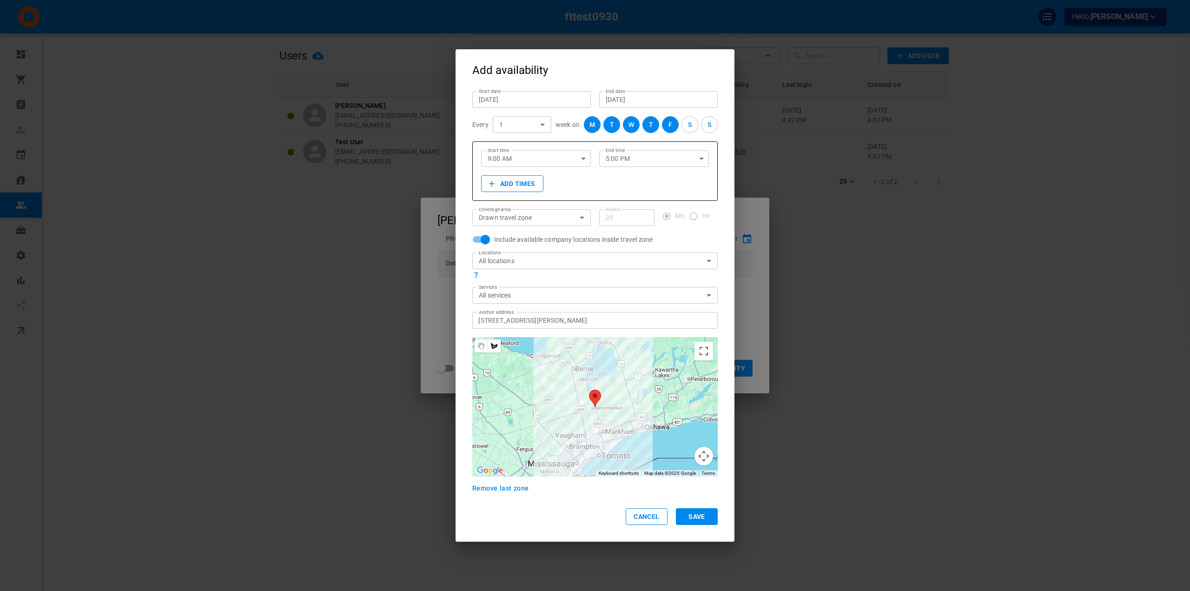
click at [615, 92] on label "End date" at bounding box center [615, 91] width 20 height 7
click at [615, 95] on input "Sep 30, 2035" at bounding box center [657, 99] width 105 height 9
click at [605, 121] on div "September 2035" at bounding box center [601, 118] width 22 height 11
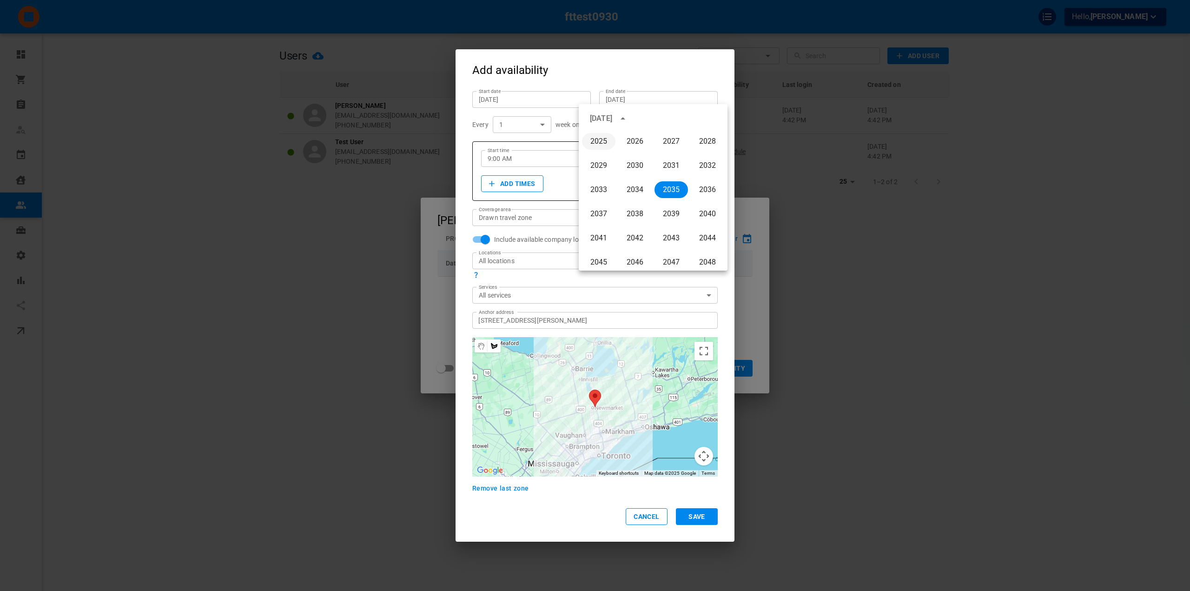
click at [604, 137] on button "2025" at bounding box center [598, 141] width 33 height 17
click at [612, 118] on div "September 2025" at bounding box center [601, 118] width 22 height 11
click at [682, 120] on div "September 2025" at bounding box center [653, 119] width 149 height 14
click at [628, 119] on icon "year view is open, switch to calendar view" at bounding box center [622, 118] width 11 height 11
click at [717, 120] on icon "Next month" at bounding box center [713, 118] width 11 height 11
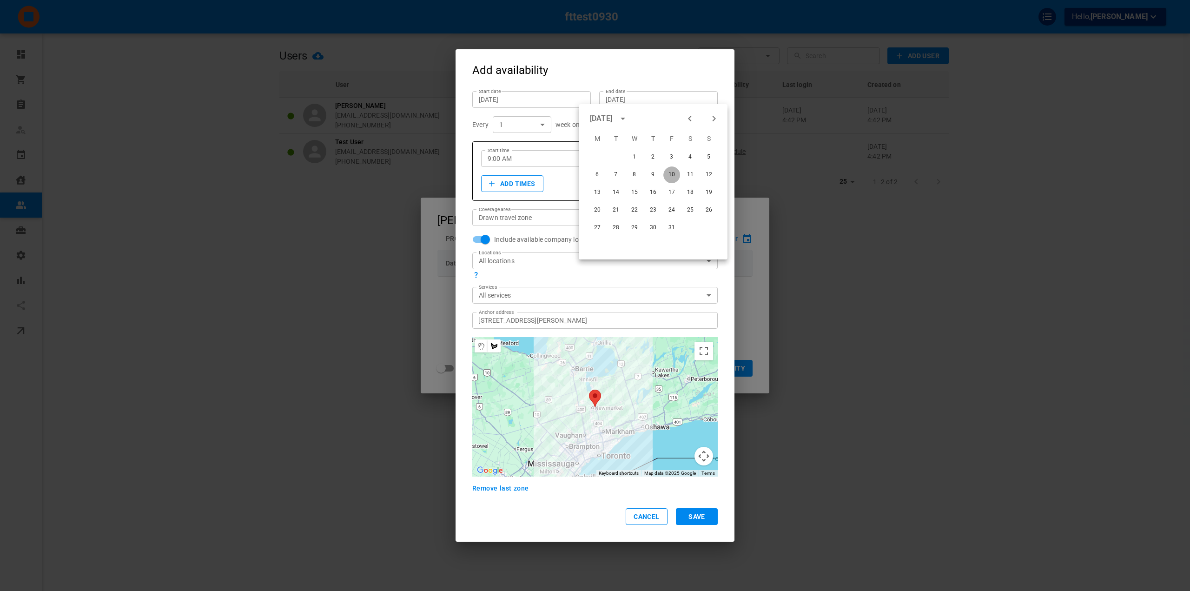
click at [675, 174] on button "10" at bounding box center [671, 174] width 17 height 17
type input "Oct 10, 2025"
click at [688, 522] on button "Save" at bounding box center [697, 516] width 42 height 17
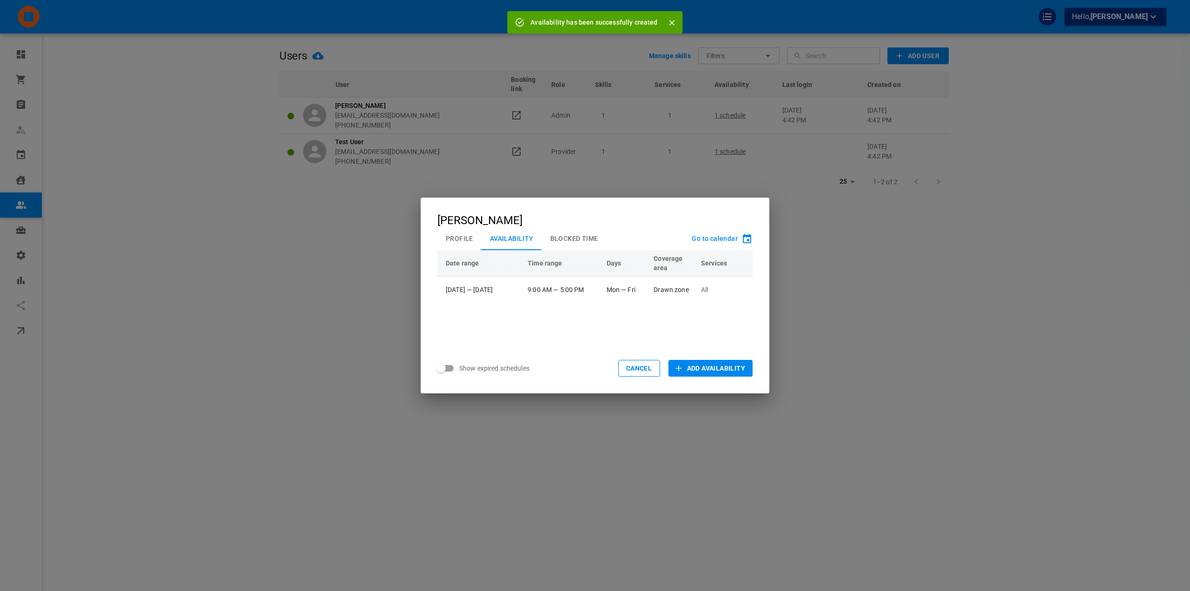
click at [594, 161] on div "Omar Tahir Profile Availability Blocked Time Go to calendar Date range Time ran…" at bounding box center [595, 295] width 1190 height 591
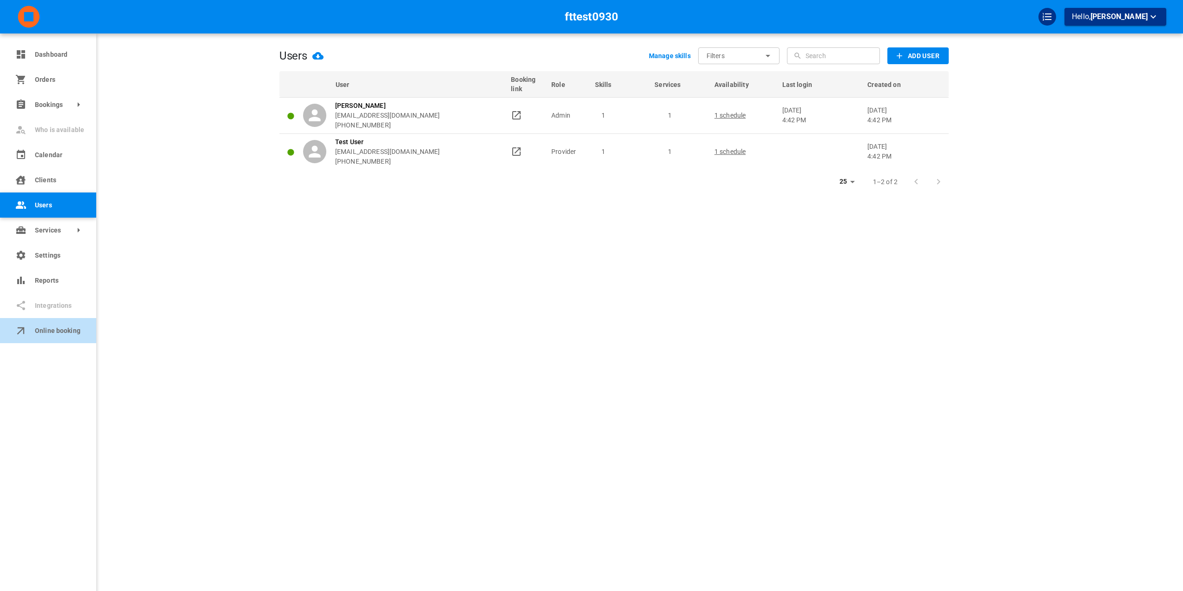
click at [26, 330] on icon at bounding box center [20, 330] width 13 height 13
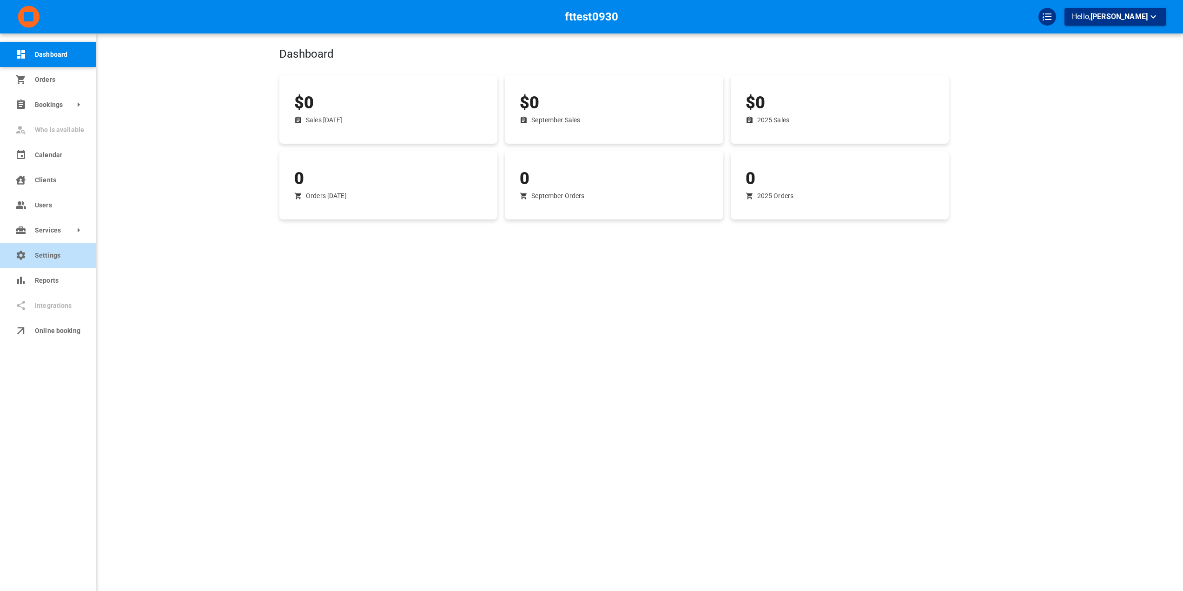
click at [48, 263] on link "Settings" at bounding box center [48, 255] width 96 height 25
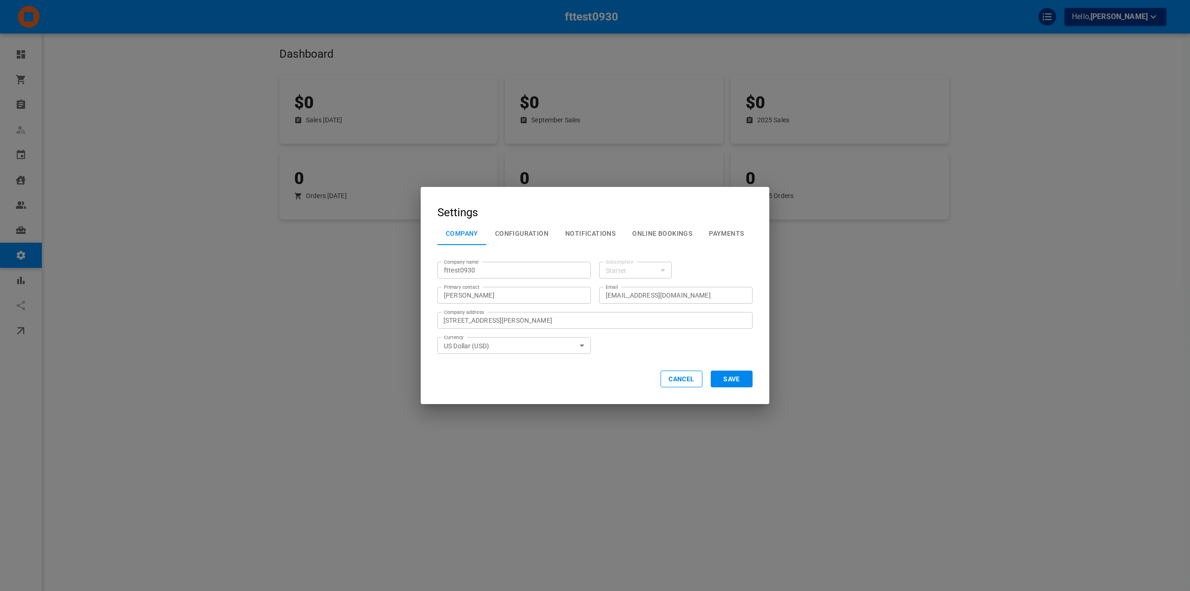
click at [521, 239] on button "Configuration" at bounding box center [522, 233] width 70 height 24
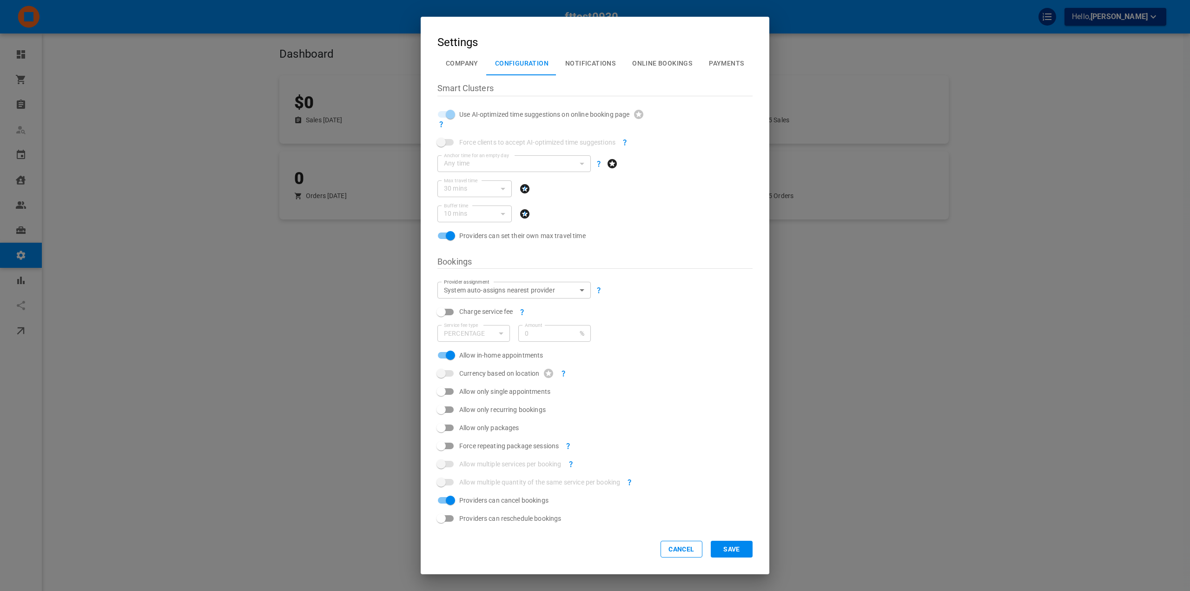
click at [453, 63] on button "Company" at bounding box center [461, 63] width 49 height 24
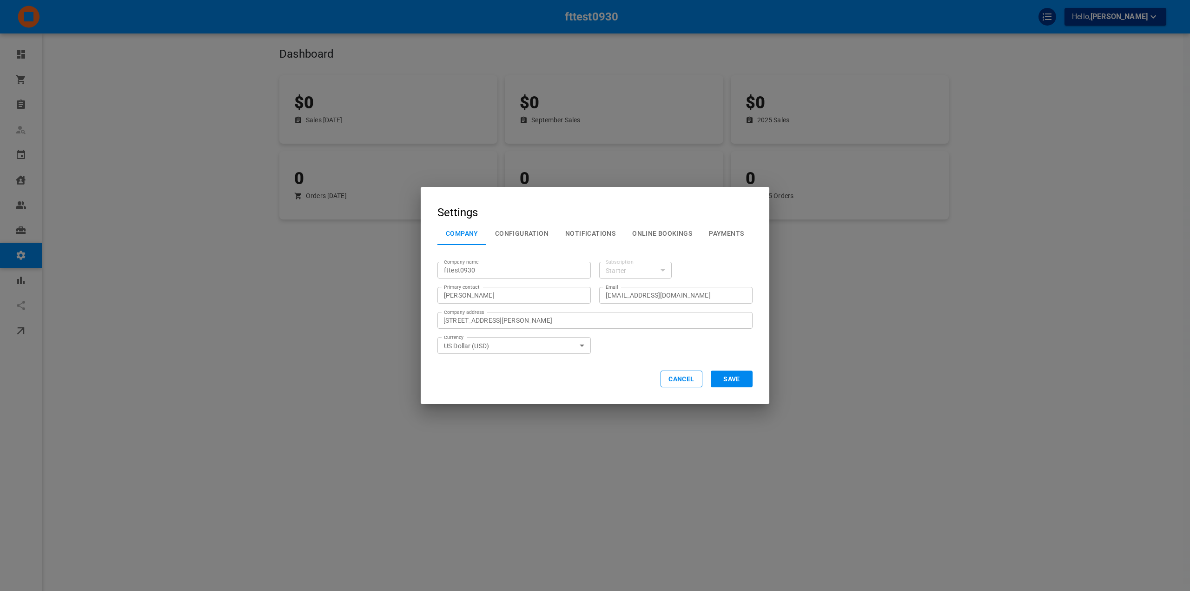
click at [696, 271] on div "Company name fttest0930 Company name Subscription Starter Subscription Primary …" at bounding box center [590, 303] width 323 height 100
click at [840, 256] on div "Settings Company Configuration Notifications Online Bookings Payments Company n…" at bounding box center [595, 295] width 1190 height 591
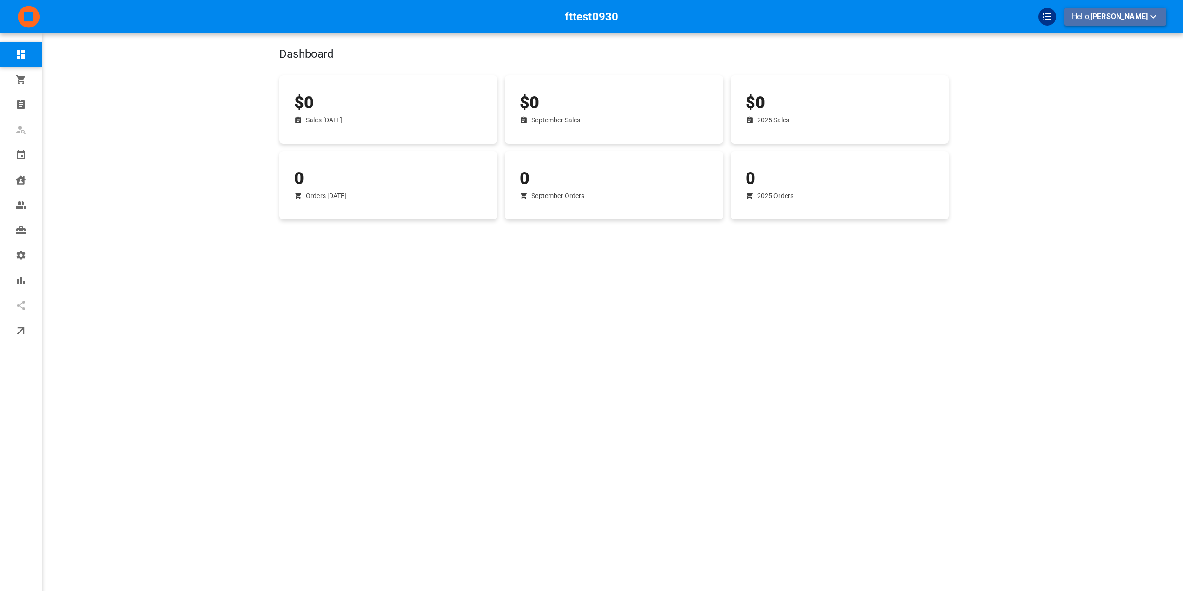
click at [1151, 17] on icon "button" at bounding box center [1153, 16] width 6 height 3
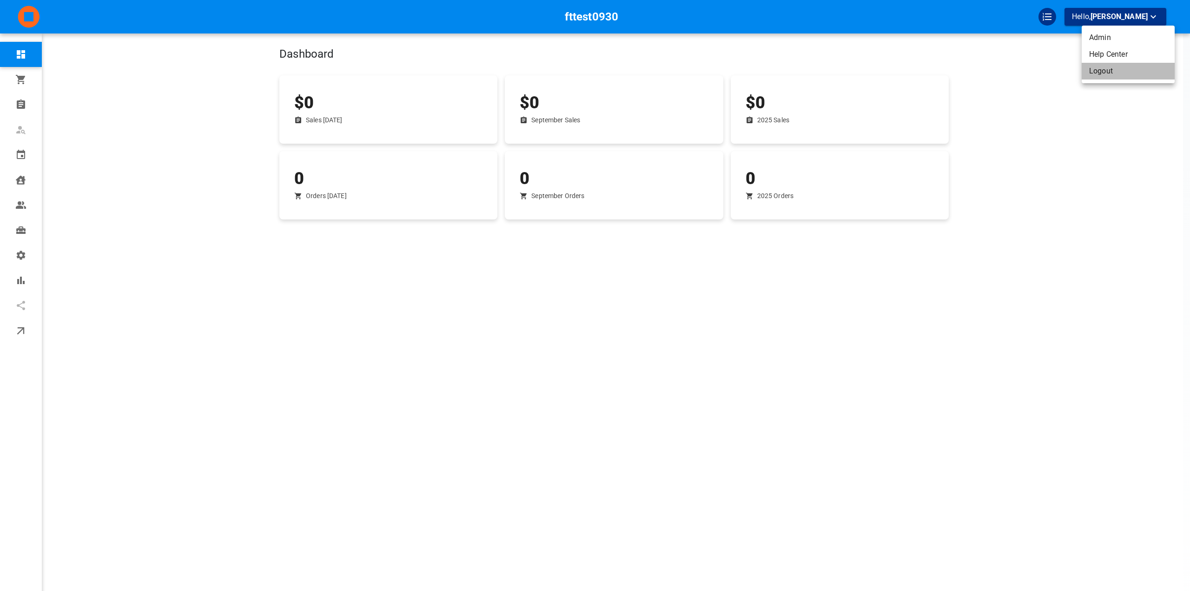
click at [1113, 73] on li "Logout" at bounding box center [1127, 71] width 93 height 17
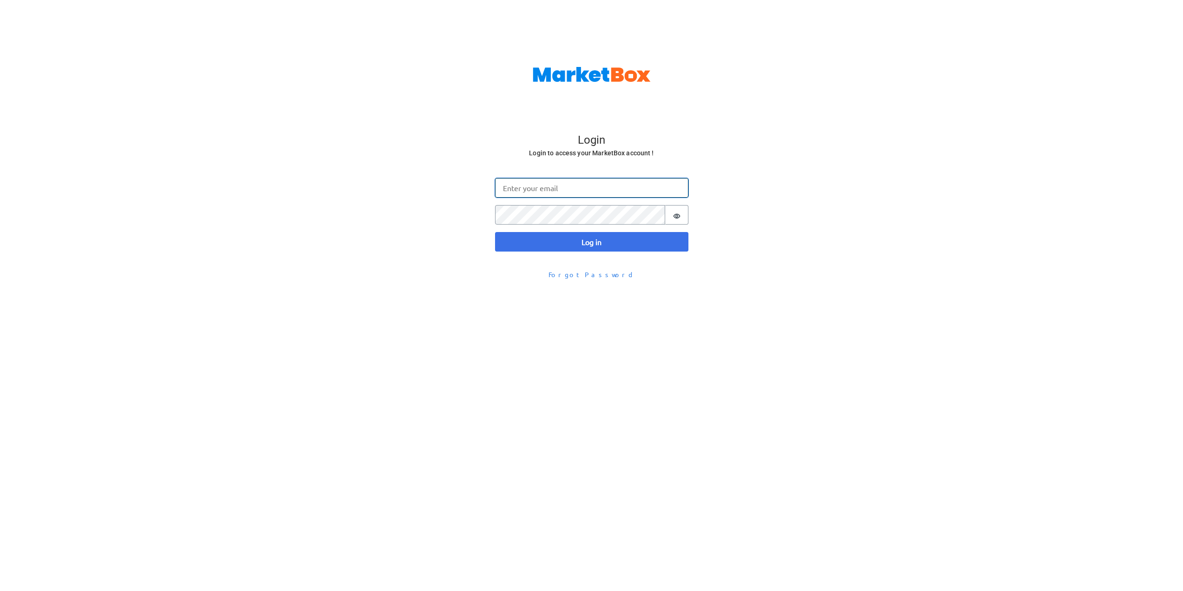
type input "[EMAIL_ADDRESS][DOMAIN_NAME]"
click at [601, 238] on button "Log in" at bounding box center [591, 242] width 193 height 20
